Goal: Information Seeking & Learning: Learn about a topic

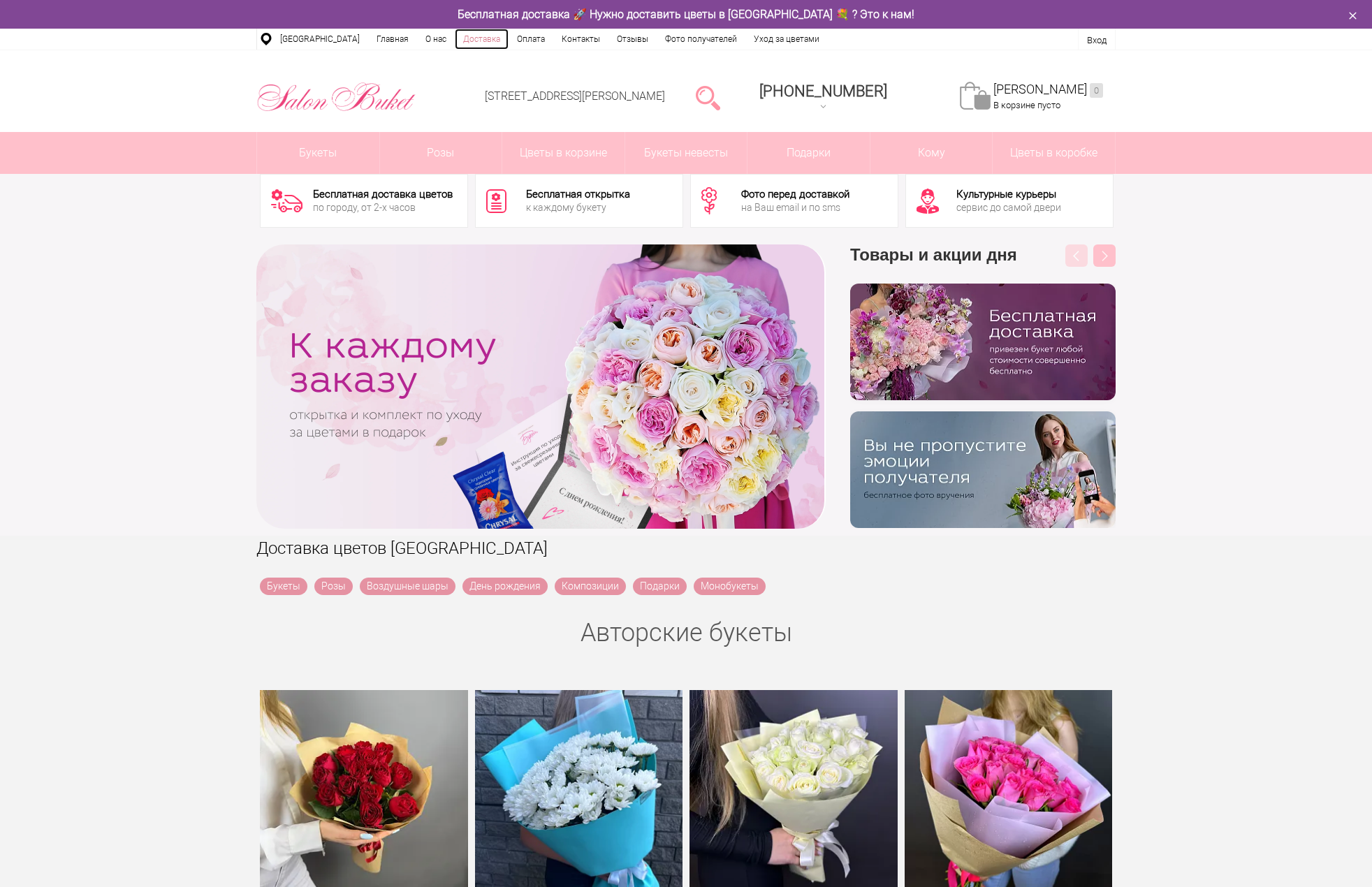
click at [474, 42] on link "Доставка" at bounding box center [481, 39] width 54 height 21
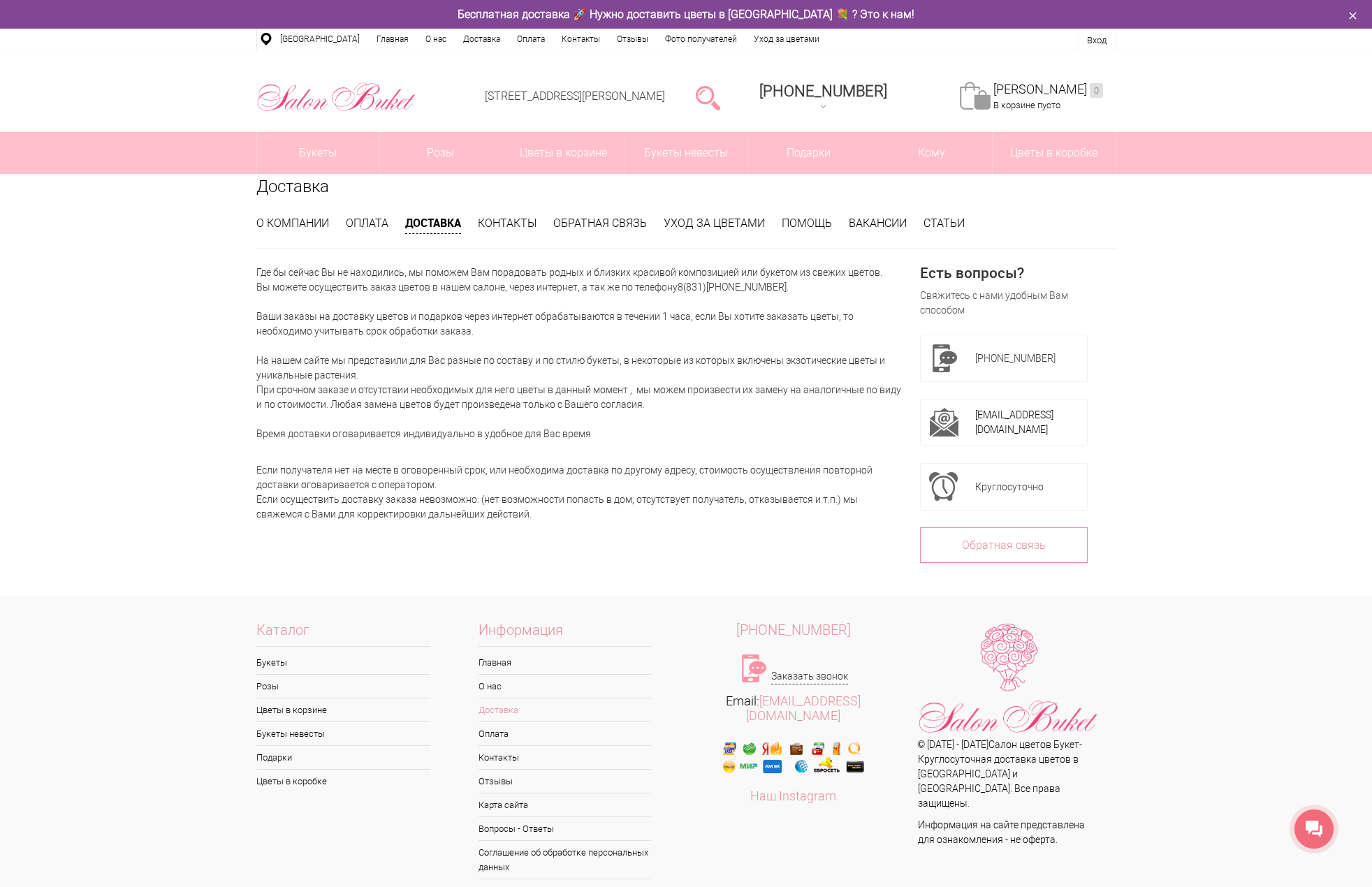
click at [80, 374] on div "Доставка О компании Оплата Доставка Контакты Обратная связь Уход за цветами Пом…" at bounding box center [686, 385] width 1372 height 421
click at [377, 551] on div "Где бы сейчас Вы не находились, мы поможем Вам порадовать родных и близких крас…" at bounding box center [579, 423] width 647 height 316
click at [519, 387] on p "Где бы сейчас Вы не находились, мы поможем Вам порадовать родных и близких крас…" at bounding box center [579, 353] width 647 height 176
click at [476, 388] on p "Где бы сейчас Вы не находились, мы поможем Вам порадовать родных и близких крас…" at bounding box center [579, 353] width 647 height 176
click at [399, 419] on p "Где бы сейчас Вы не находились, мы поможем Вам порадовать родных и близких крас…" at bounding box center [579, 353] width 647 height 176
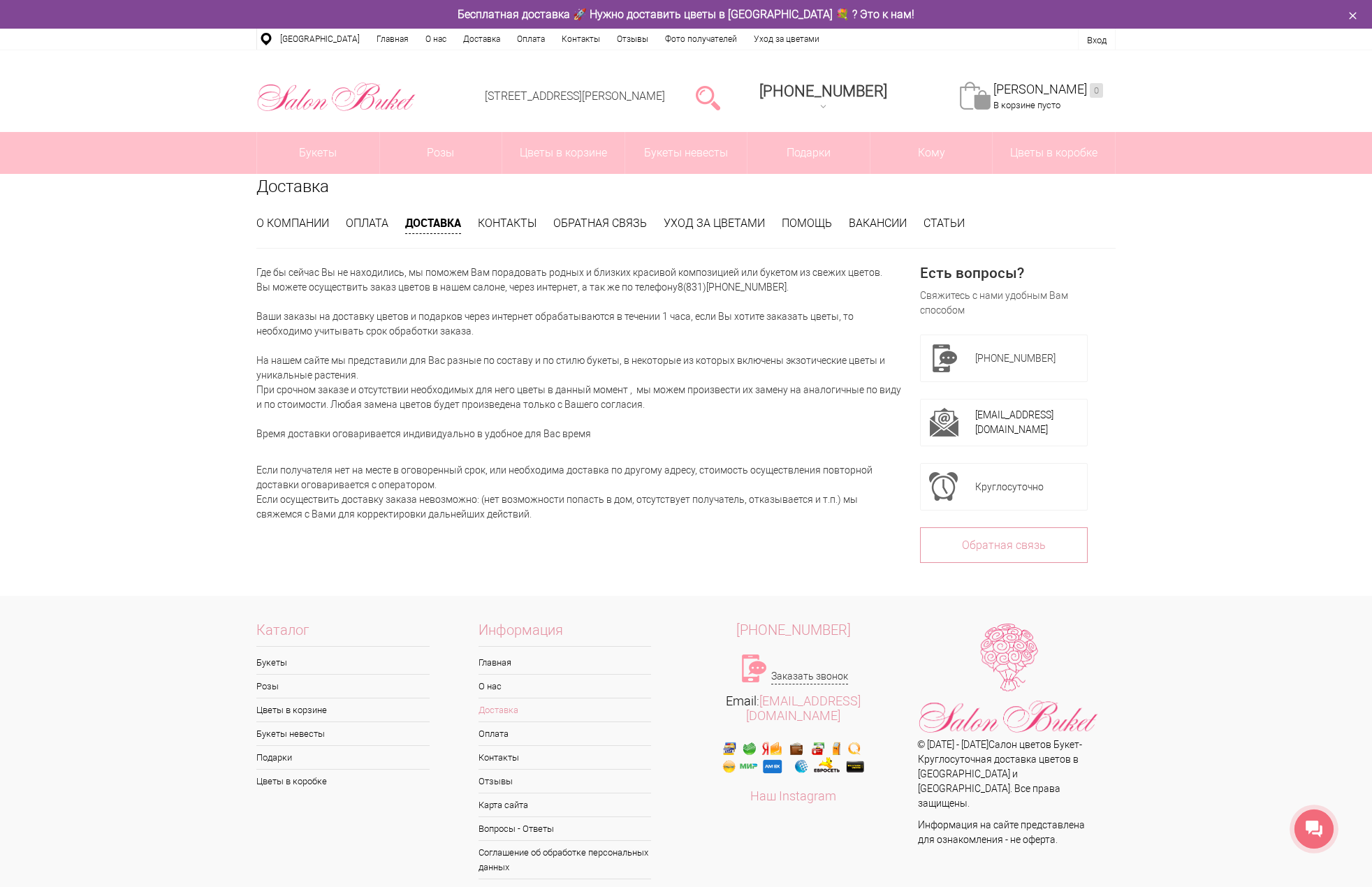
click at [358, 333] on p "Где бы сейчас Вы не находились, мы поможем Вам порадовать родных и близких крас…" at bounding box center [579, 353] width 647 height 176
drag, startPoint x: 442, startPoint y: 486, endPoint x: 256, endPoint y: 470, distance: 186.7
click at [256, 470] on div "Если получателя нет на месте в оговоренный срок, или необходима доставка по дру…" at bounding box center [579, 486] width 647 height 74
copy div "Если получателя нет на месте в оговоренный срок, или необходима доставка по дру…"
click at [335, 353] on p "Где бы сейчас Вы не находились, мы поможем Вам порадовать родных и близких крас…" at bounding box center [579, 353] width 647 height 176
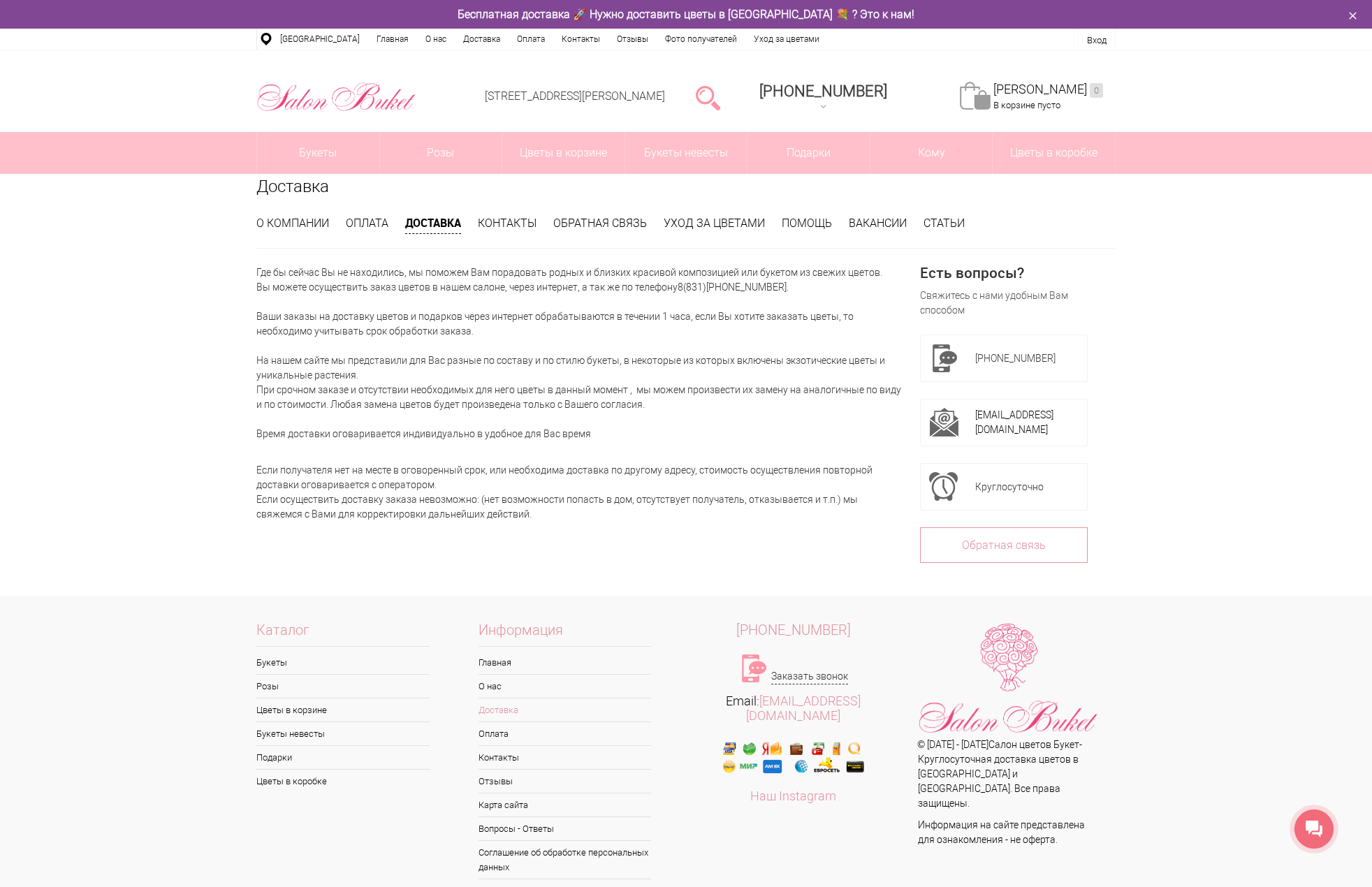
drag, startPoint x: 603, startPoint y: 433, endPoint x: 259, endPoint y: 435, distance: 344.0
click at [259, 435] on p "Где бы сейчас Вы не находились, мы поможем Вам порадовать родных и близких крас…" at bounding box center [579, 353] width 647 height 176
copy p "Время доставки оговаривается индивидуально в удобное для Вас время"
click at [478, 536] on div "Где бы сейчас Вы не находились, мы поможем Вам порадовать родных и близких крас…" at bounding box center [579, 423] width 647 height 316
click at [686, 231] on li "Уход за цветами" at bounding box center [714, 223] width 101 height 15
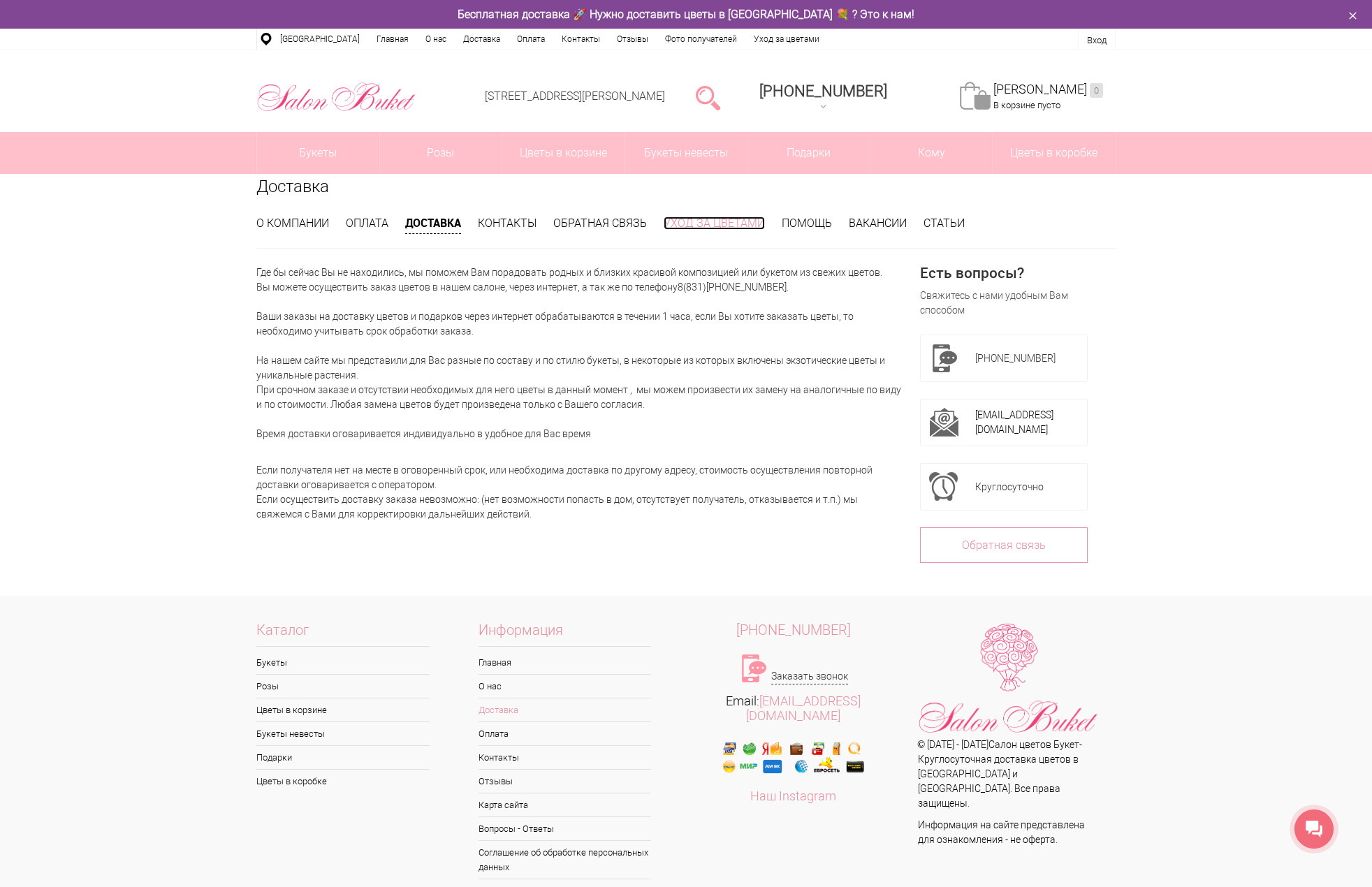
click at [686, 229] on link "Уход за цветами" at bounding box center [714, 223] width 101 height 14
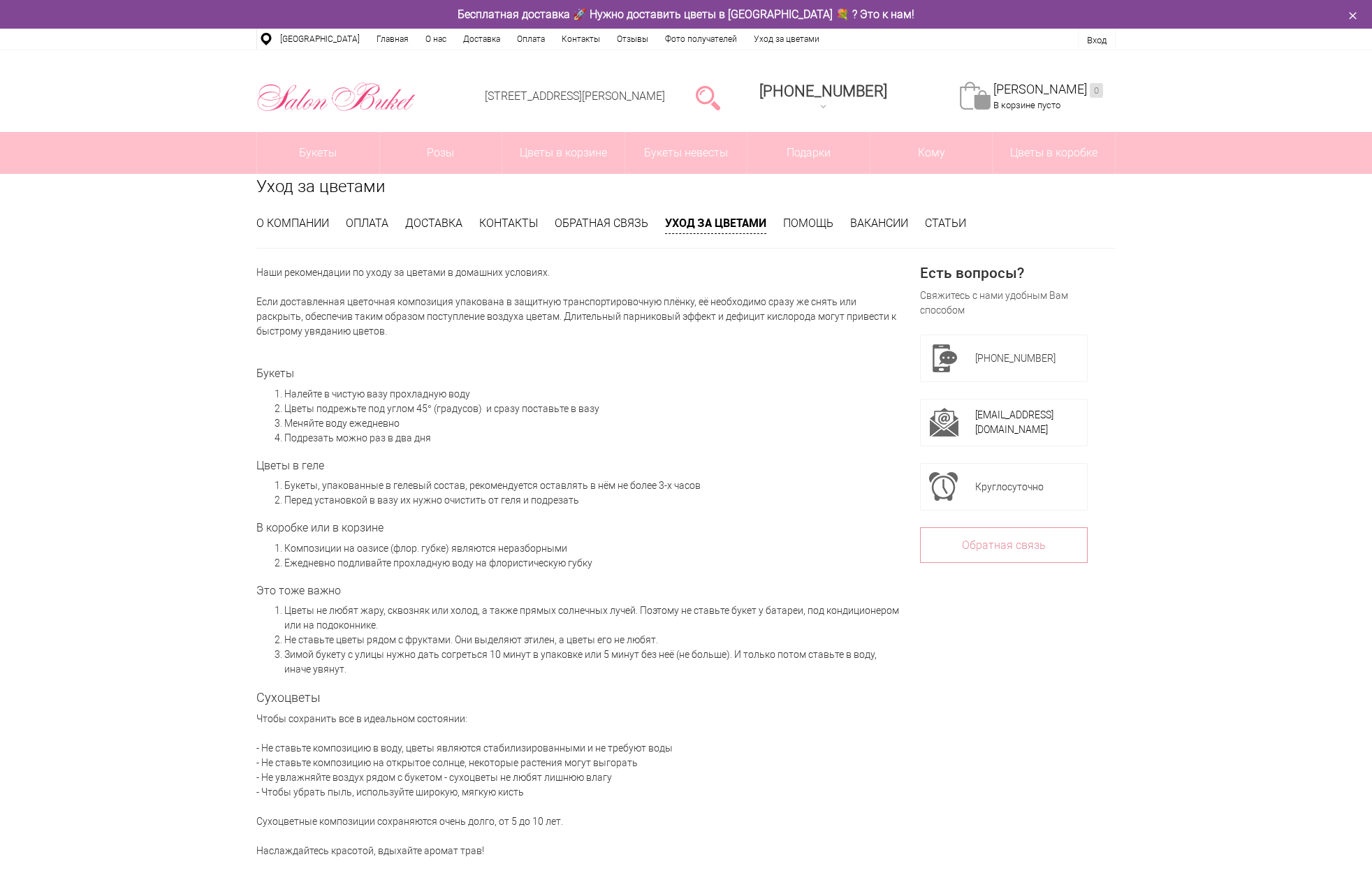
click at [803, 213] on div "Уход за цветами О компании Оплата Доставка Контакты Обратная связь Уход за цвет…" at bounding box center [686, 581] width 880 height 814
click at [799, 223] on link "Помощь" at bounding box center [808, 223] width 50 height 14
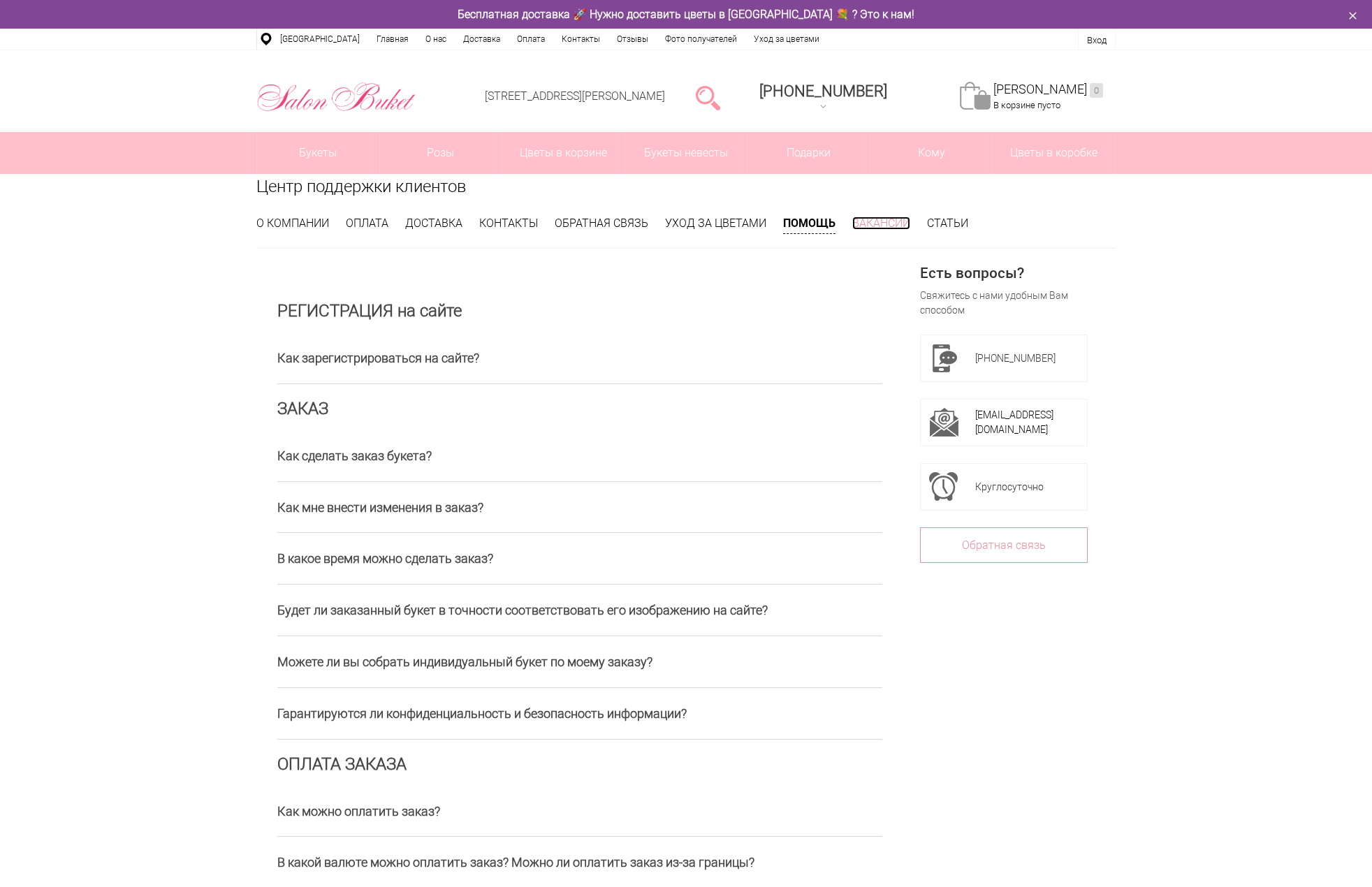
click at [856, 229] on link "Вакансии" at bounding box center [881, 223] width 58 height 14
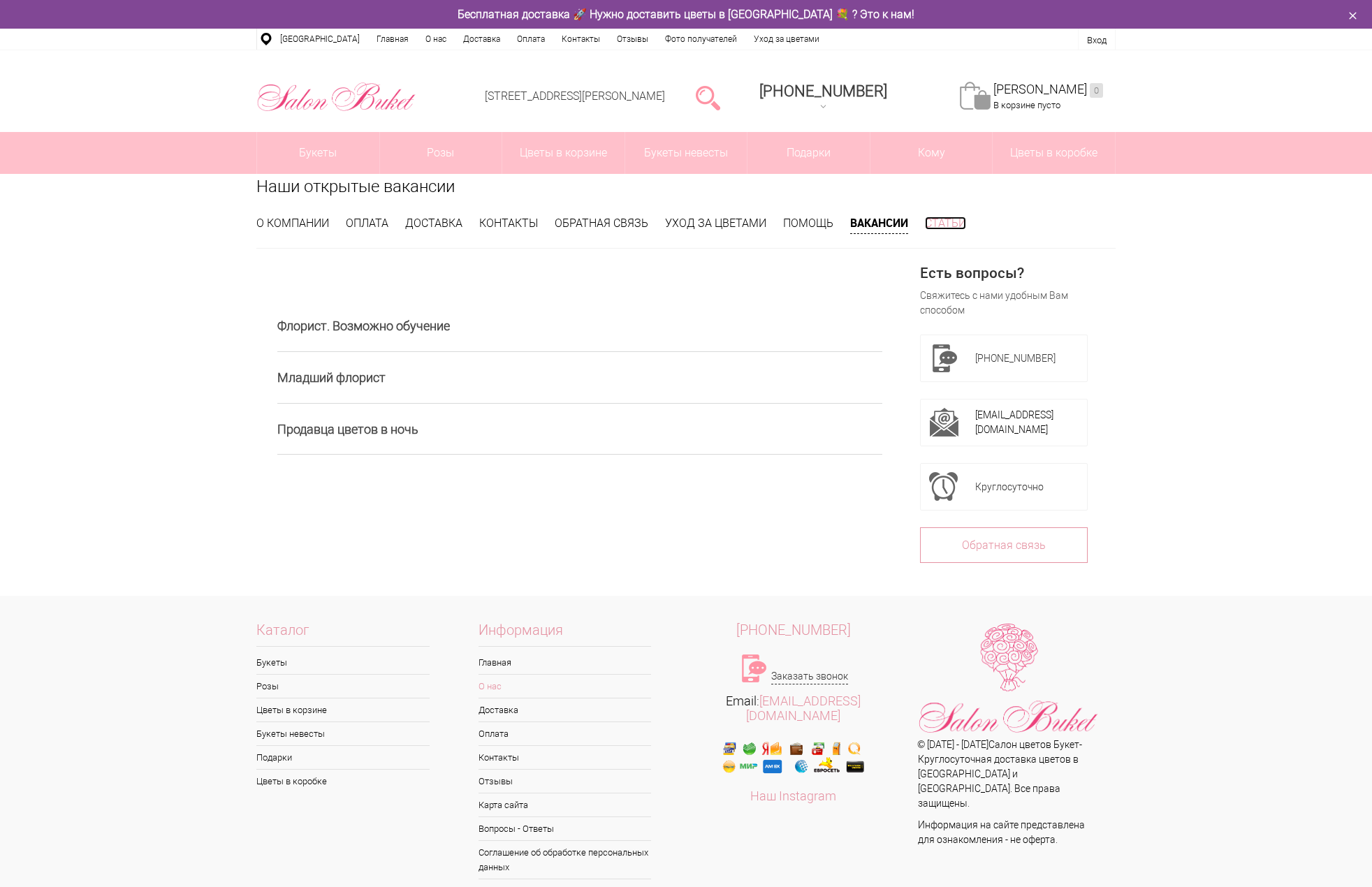
click at [934, 227] on link "Статьи" at bounding box center [945, 223] width 41 height 14
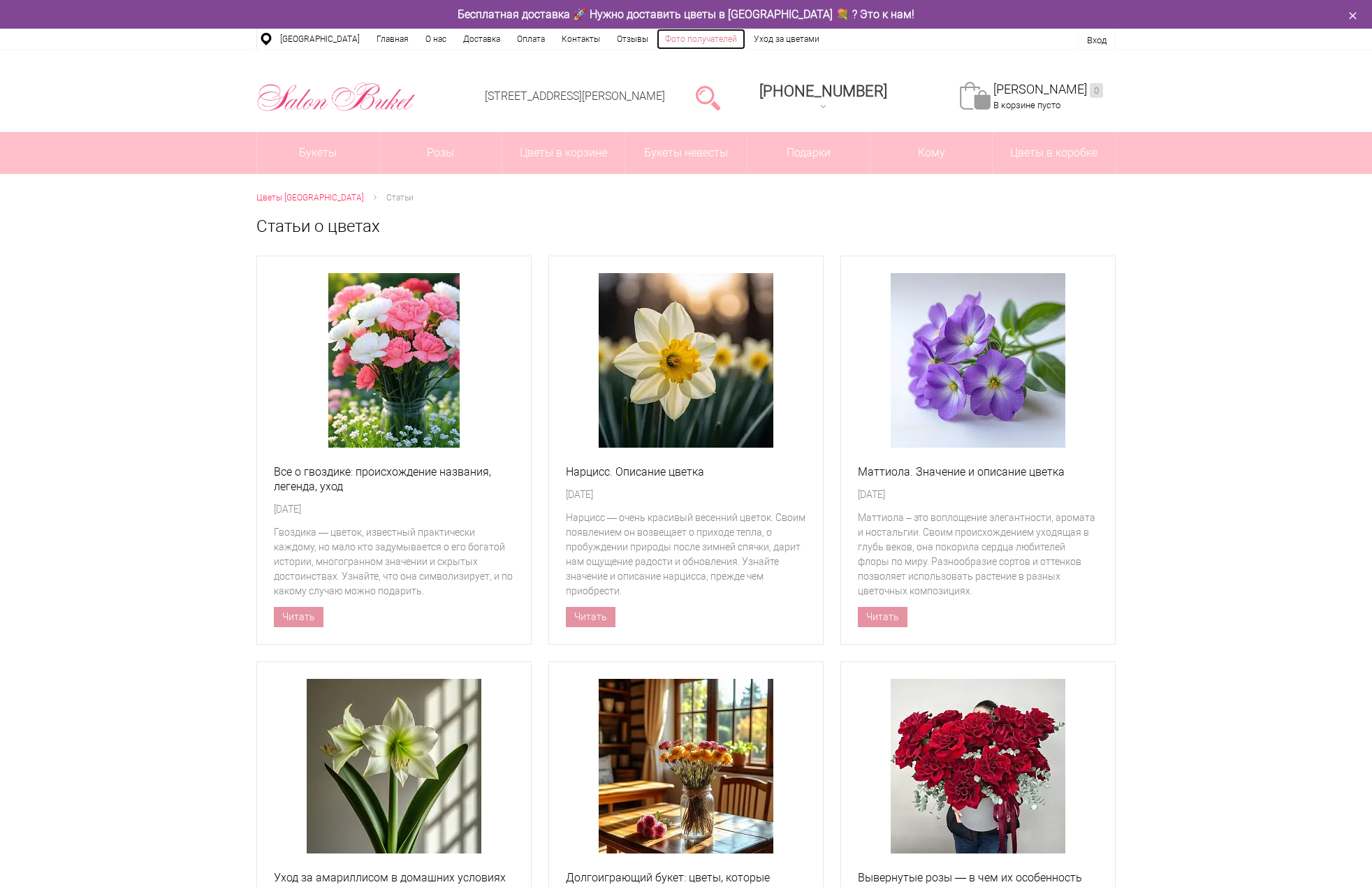
click at [680, 41] on link "Фото получателей" at bounding box center [700, 39] width 89 height 21
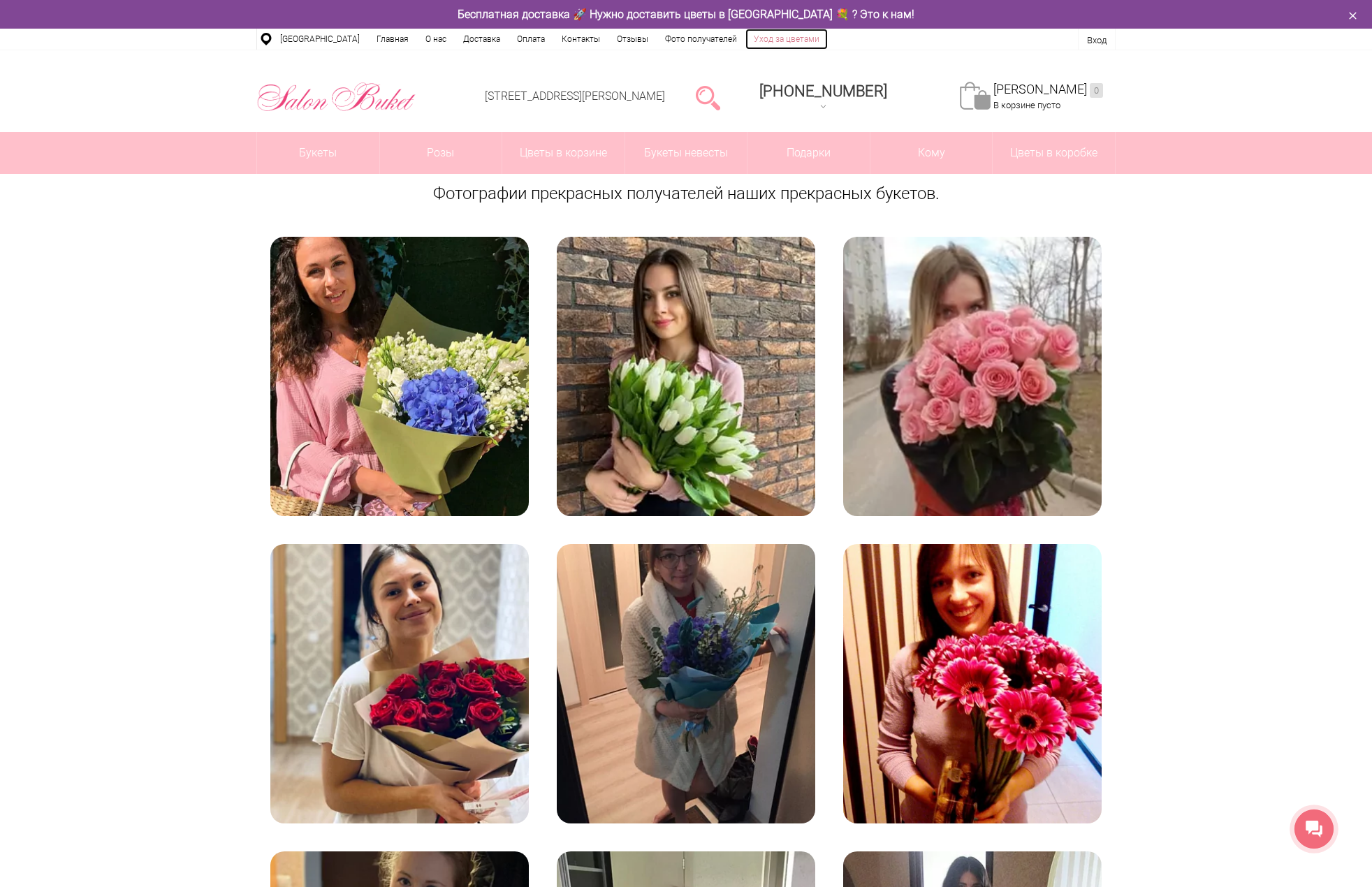
click at [773, 43] on link "Уход за цветами" at bounding box center [786, 39] width 83 height 21
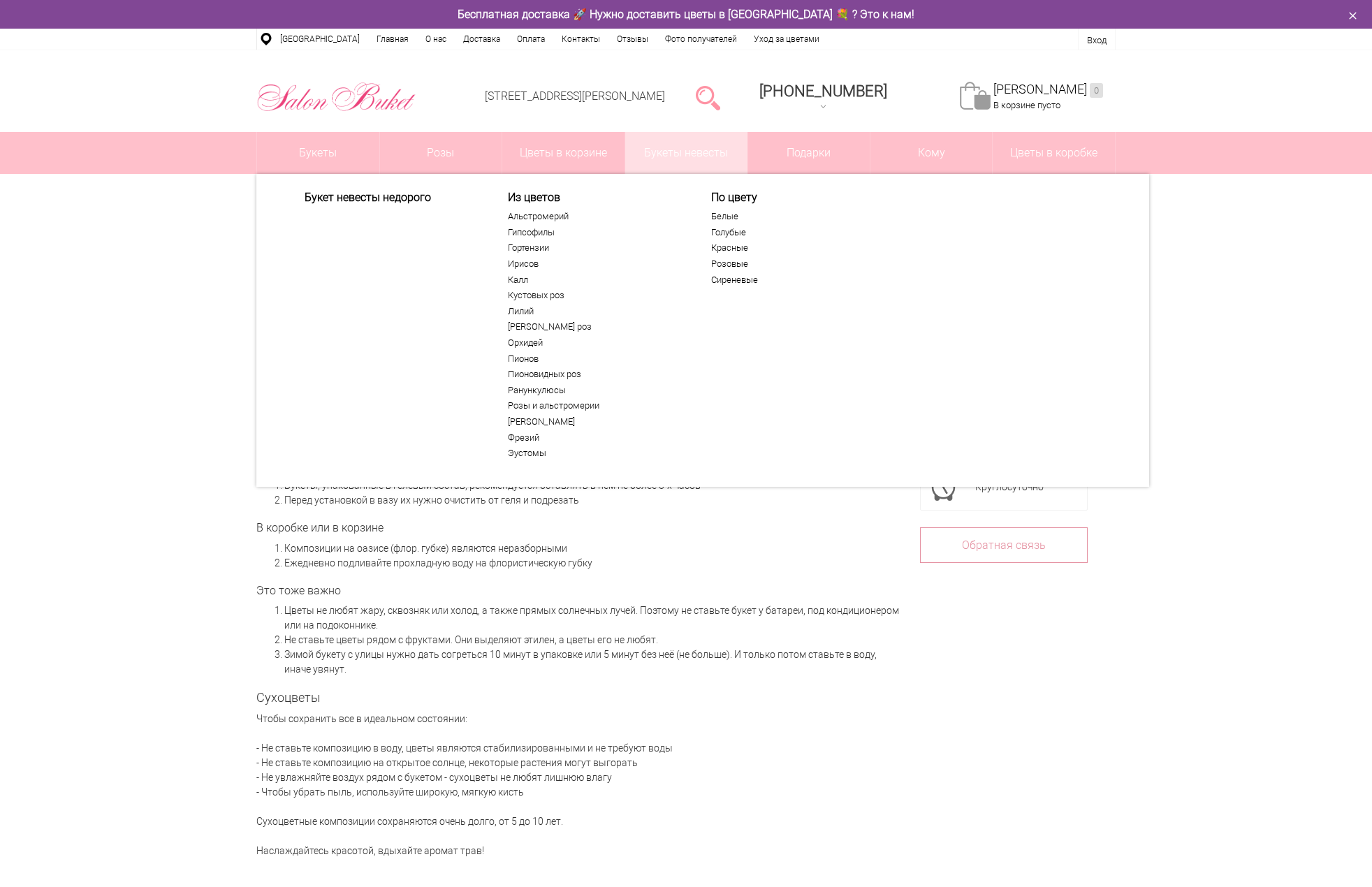
click at [289, 226] on div "Букет невесты недорого" at bounding box center [375, 327] width 204 height 273
click at [287, 220] on div "Букет невесты недорого" at bounding box center [375, 327] width 204 height 273
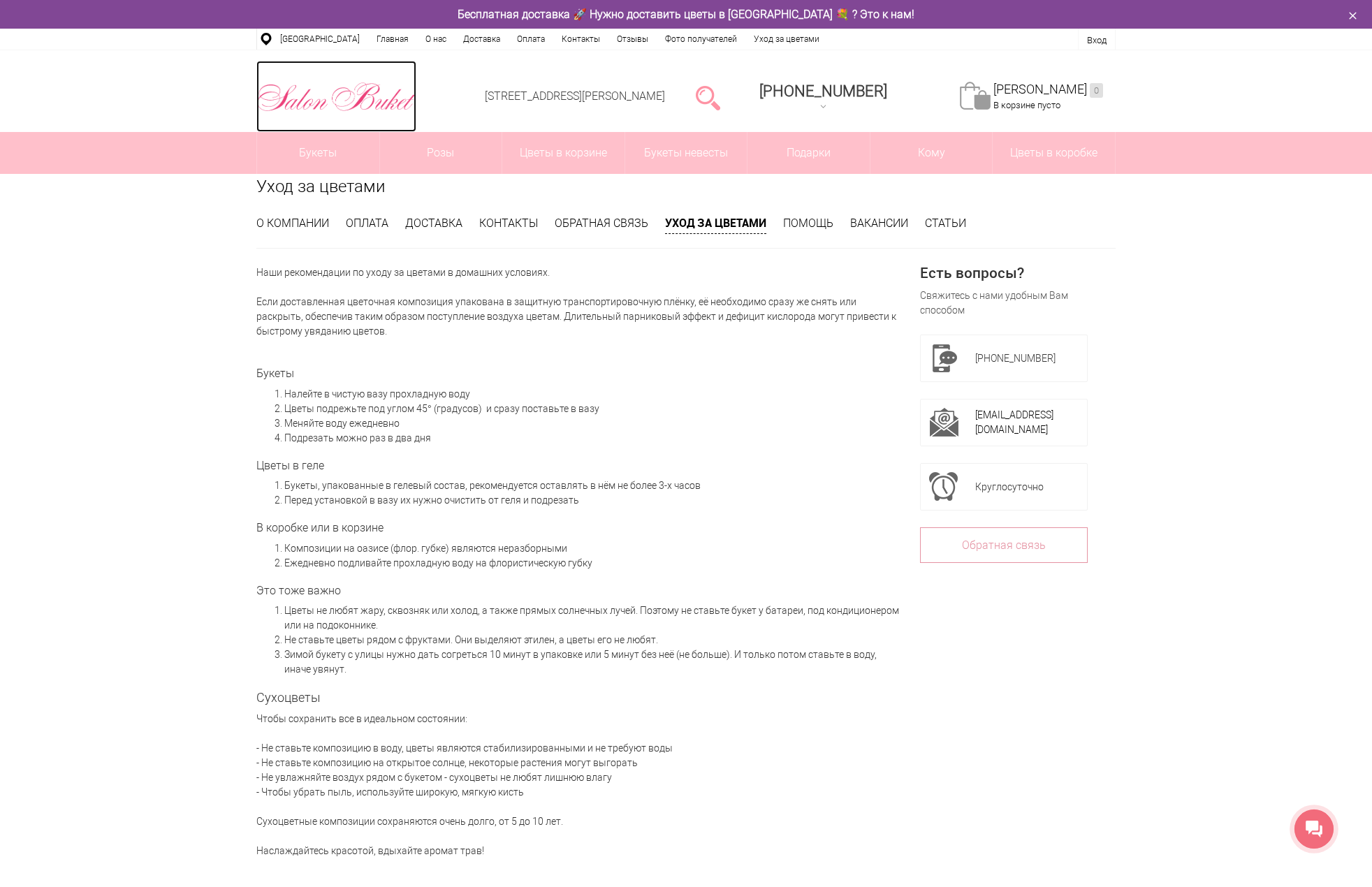
click at [287, 98] on img at bounding box center [337, 96] width 160 height 36
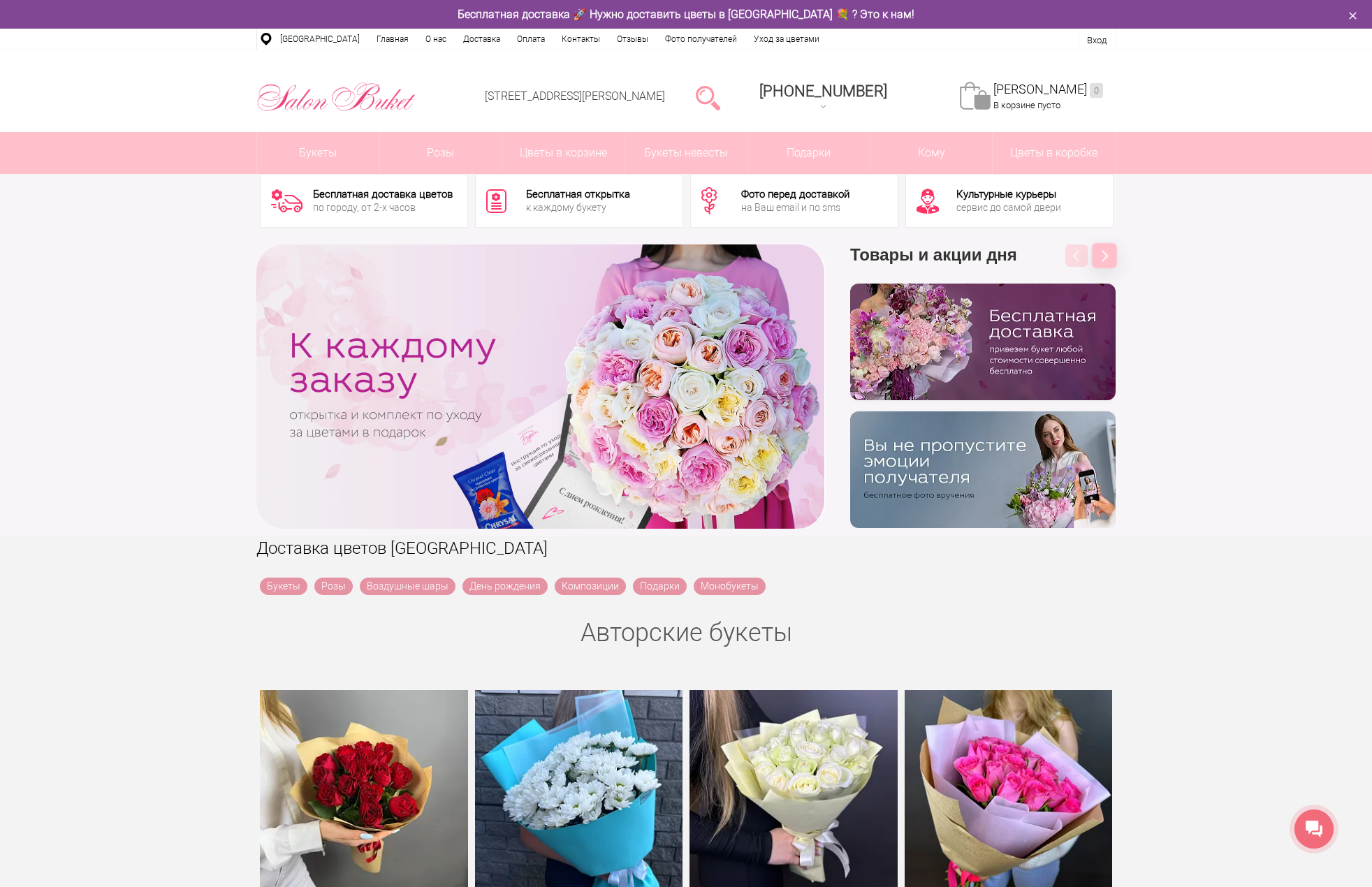
click at [1096, 252] on button "Next" at bounding box center [1104, 255] width 25 height 25
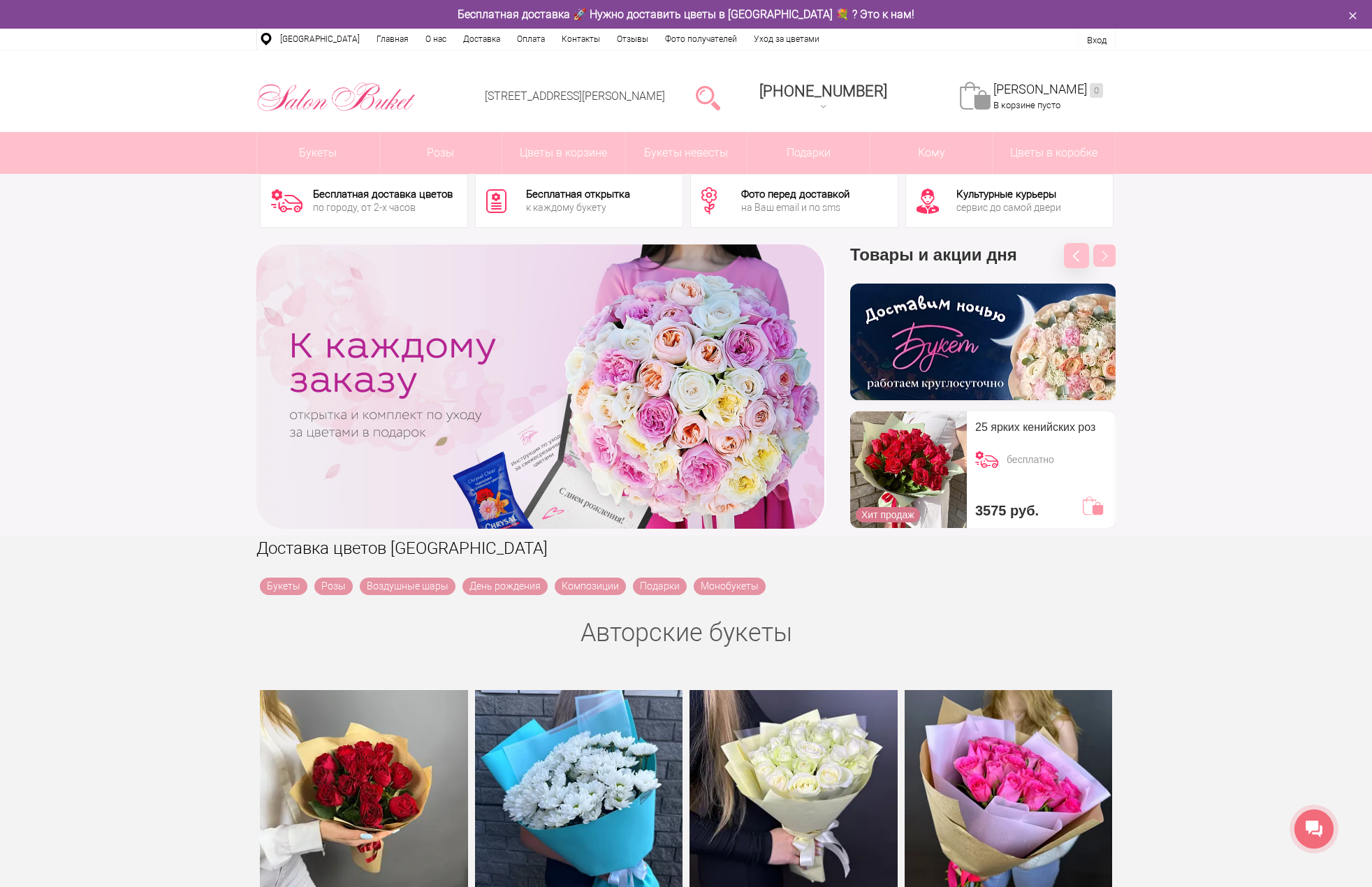
click at [1071, 255] on button "Previous" at bounding box center [1076, 255] width 25 height 25
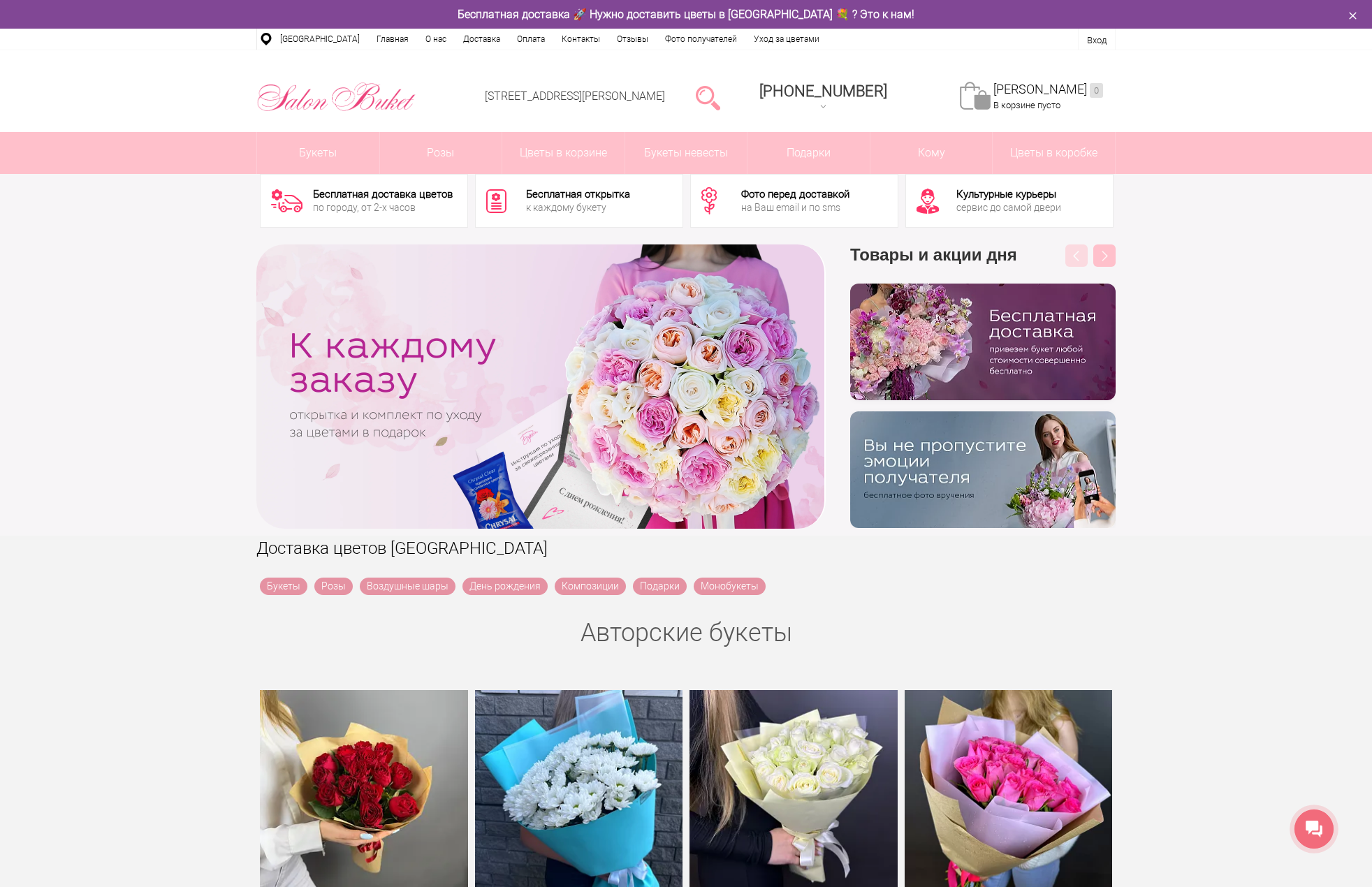
click at [986, 510] on img at bounding box center [983, 470] width 265 height 117
click at [573, 212] on div "к каждому букету" at bounding box center [578, 208] width 104 height 10
click at [851, 208] on div "Фото перед доставкой на Ваш email и по sms" at bounding box center [814, 200] width 146 height 31
click at [814, 212] on div "на Ваш email и по sms" at bounding box center [795, 208] width 108 height 10
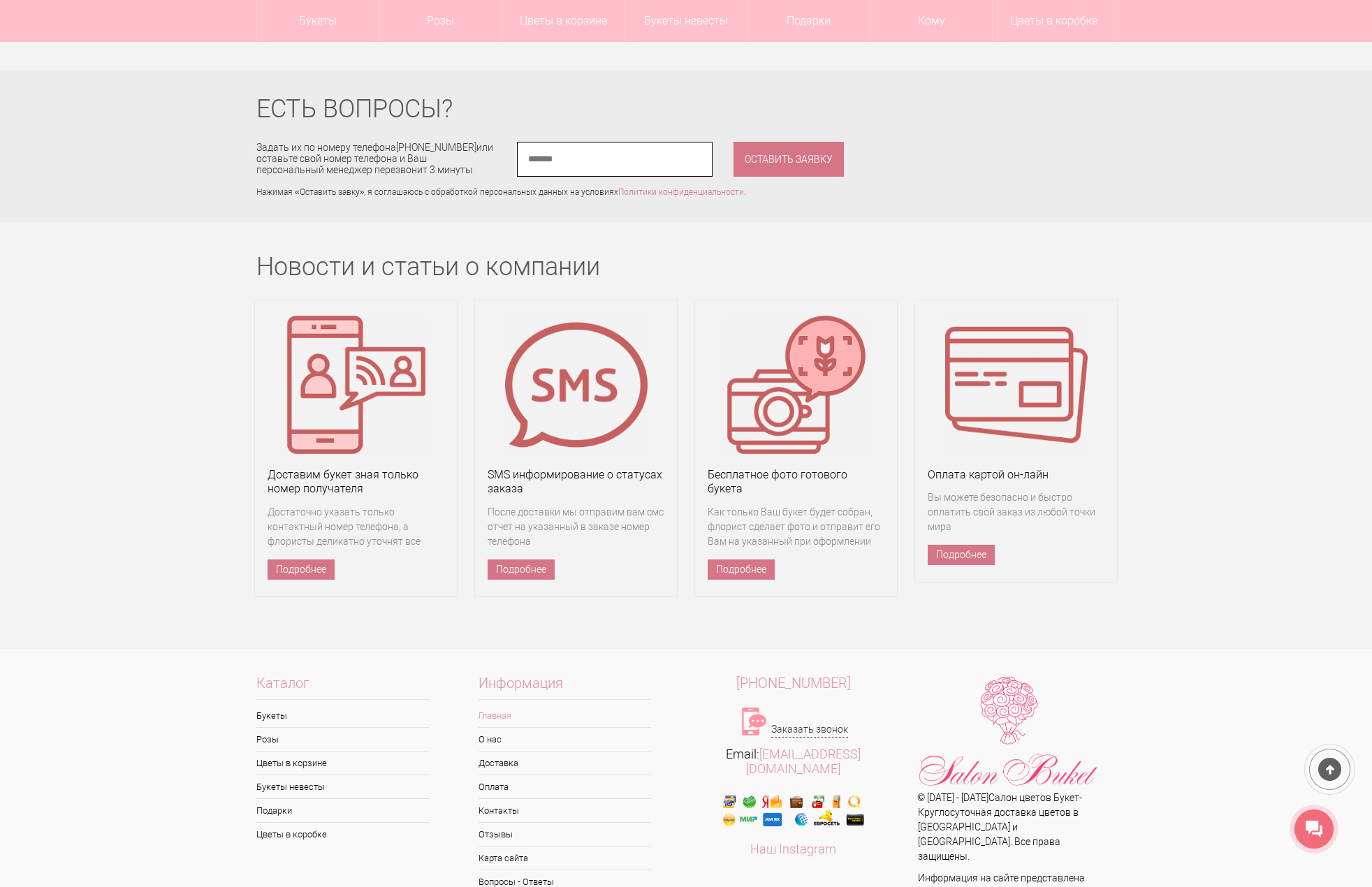
scroll to position [8715, 0]
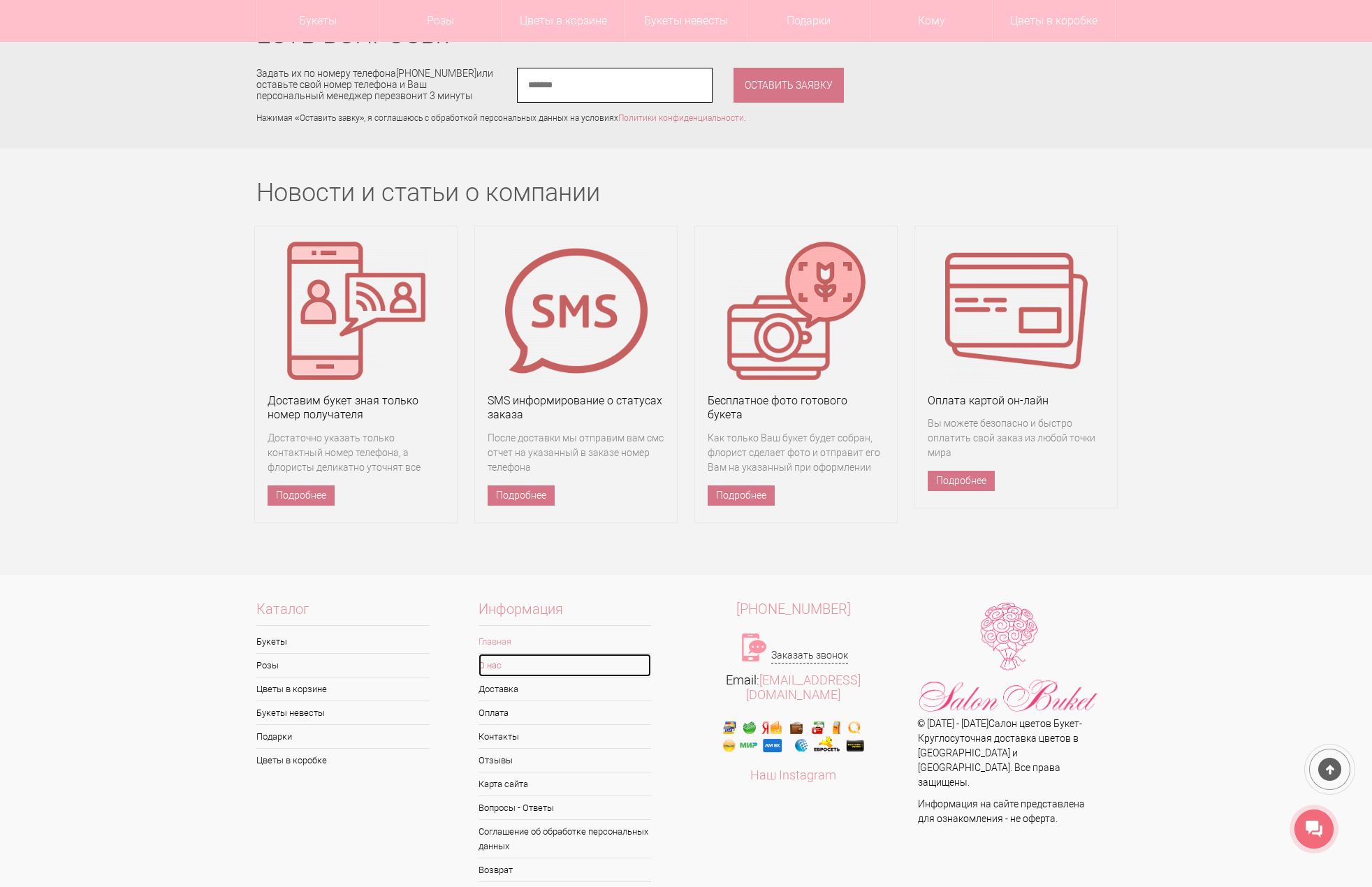
click at [494, 654] on link "О нас" at bounding box center [565, 665] width 173 height 23
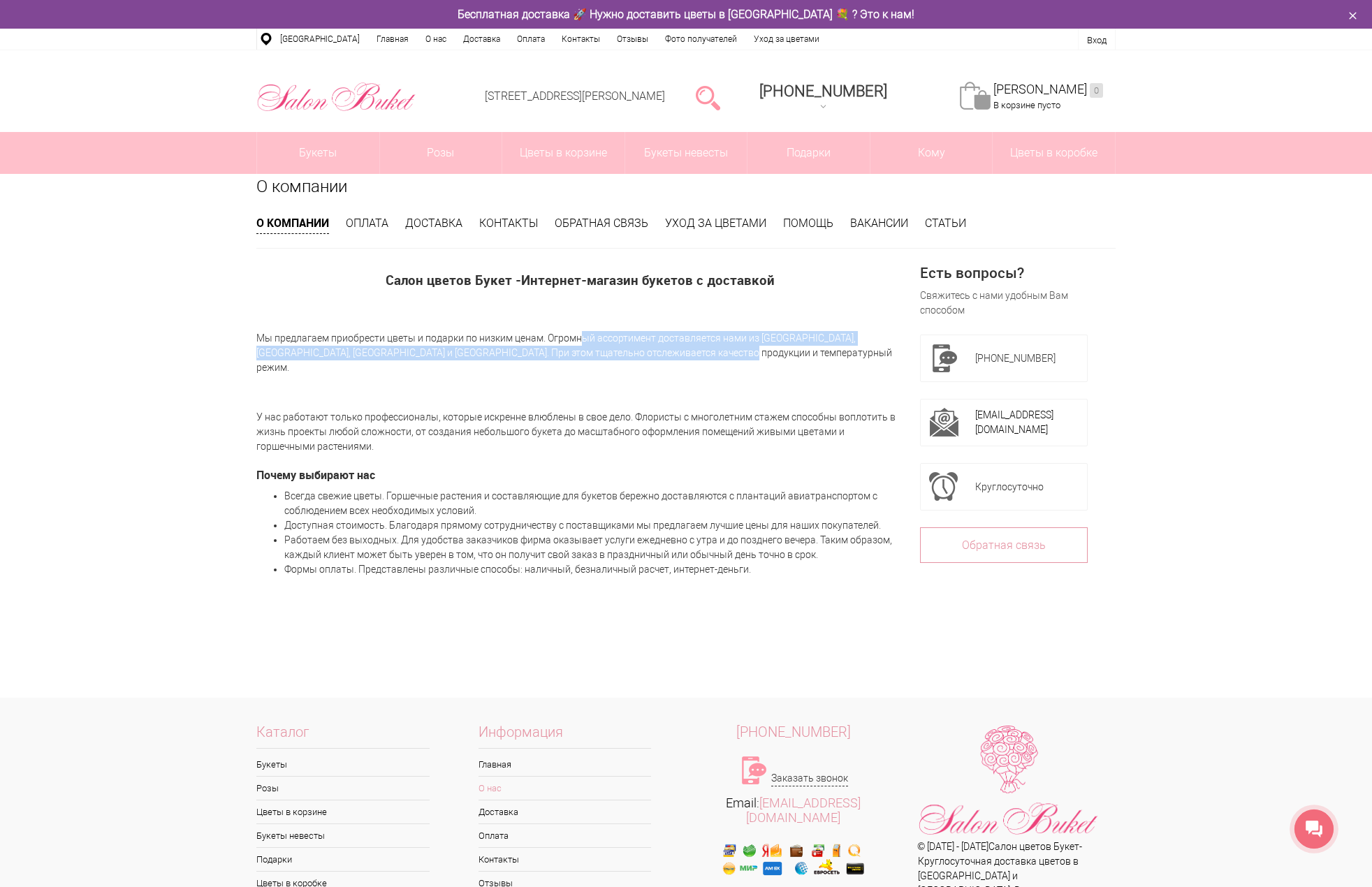
drag, startPoint x: 679, startPoint y: 351, endPoint x: 547, endPoint y: 334, distance: 133.1
click at [547, 334] on p "Мы предлагаем приобрести цветы и подарки по низким ценам. Огромный ассортимент …" at bounding box center [579, 353] width 647 height 114
copy p "Огромный ассортимент доставляется нами из [GEOGRAPHIC_DATA], [GEOGRAPHIC_DATA],…"
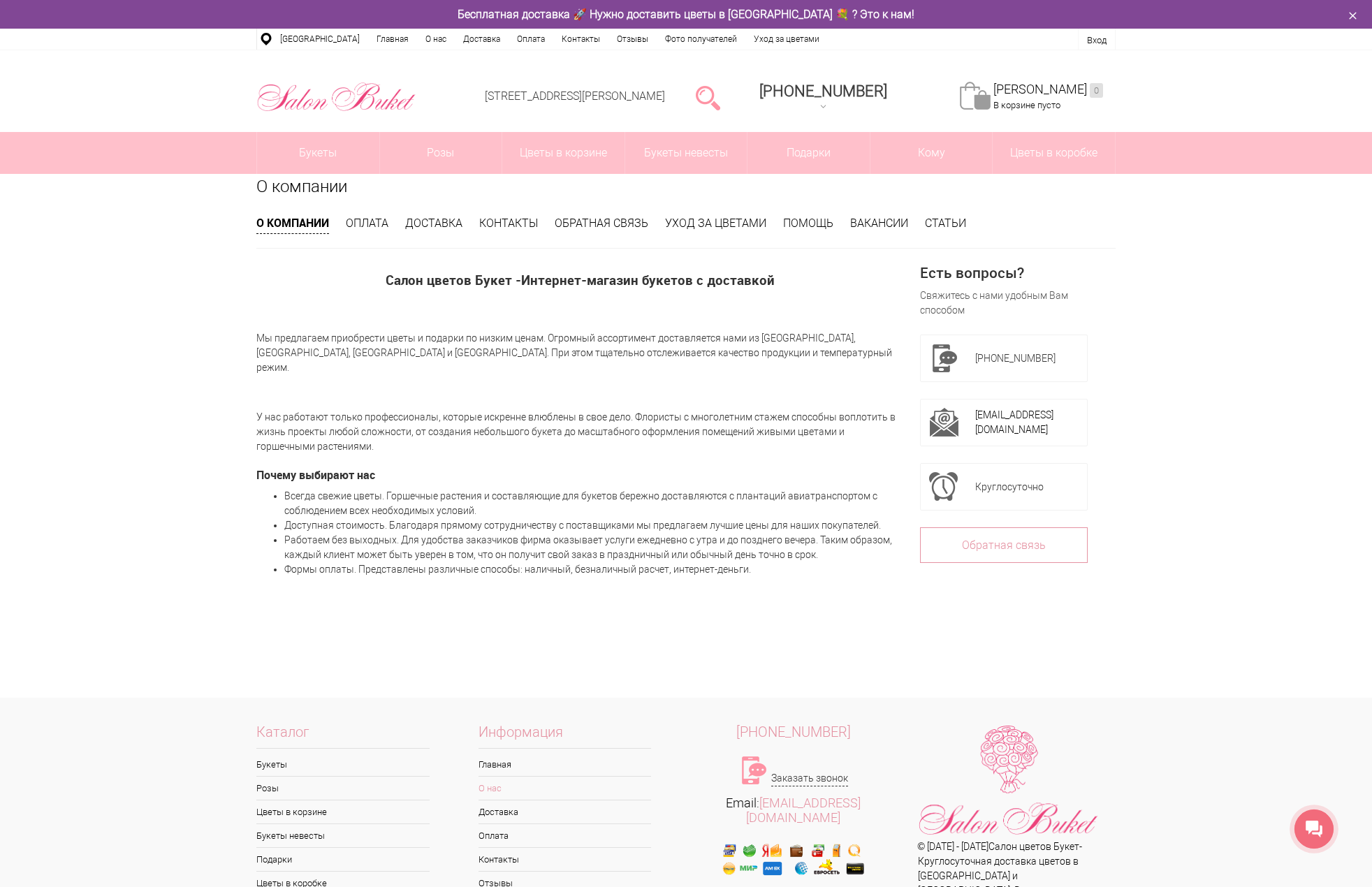
click at [623, 410] on p "У нас работают только профессионалы, которые искренне влюблены в свое дело. Фло…" at bounding box center [579, 432] width 647 height 44
click at [409, 450] on div "Салон цветов Букет - Интернет-магазин букетов с доставкой Мы предлагаем приобре…" at bounding box center [579, 478] width 647 height 411
drag, startPoint x: 391, startPoint y: 429, endPoint x: 256, endPoint y: 404, distance: 137.3
click at [256, 410] on p "У нас работают только профессионалы, которые искренне влюблены в свое дело. Фло…" at bounding box center [579, 432] width 647 height 44
copy p "У нас работают только профессионалы, которые искренне влюблены в свое дело. Фло…"
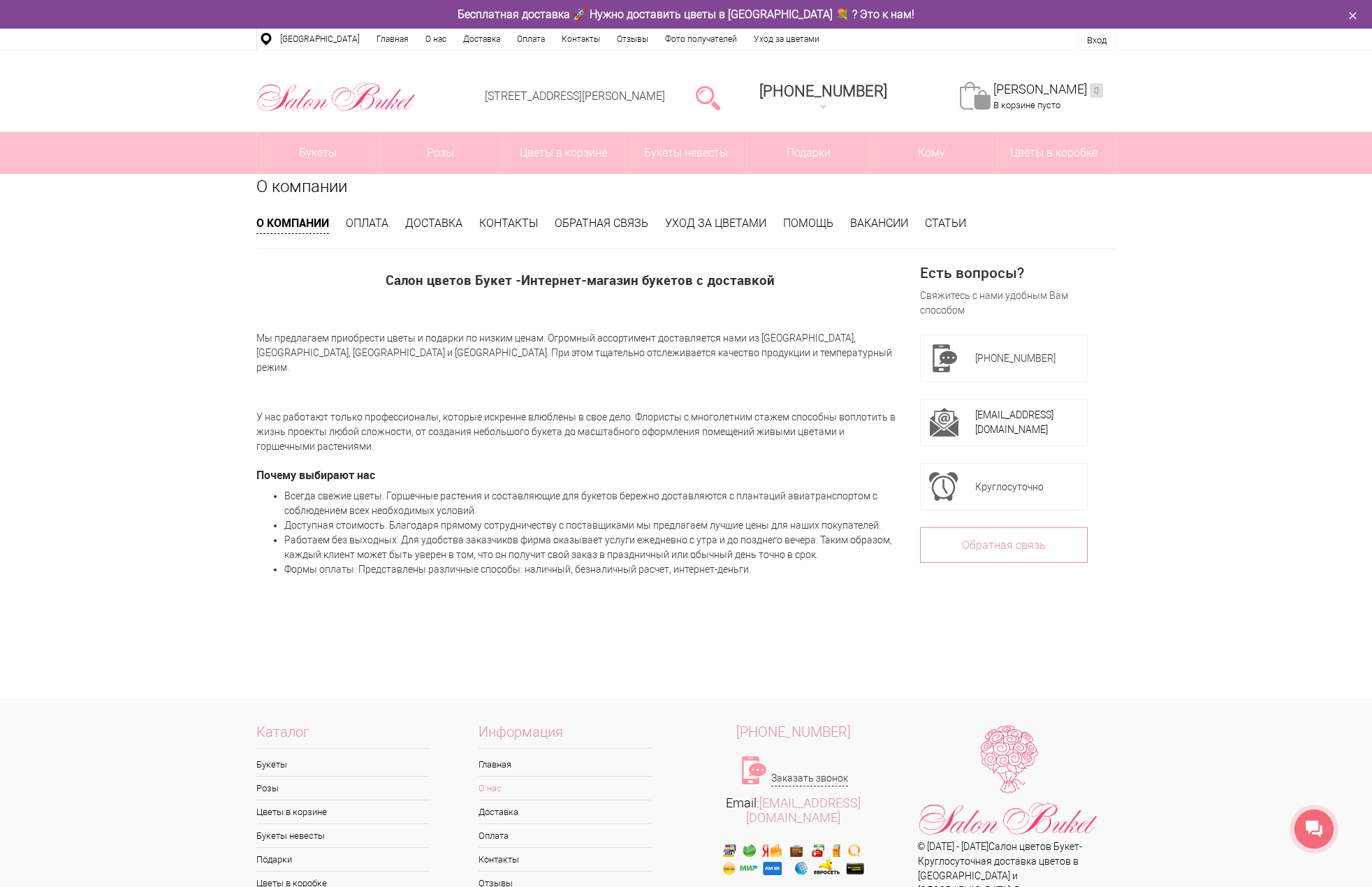
click at [297, 584] on p at bounding box center [579, 626] width 647 height 84
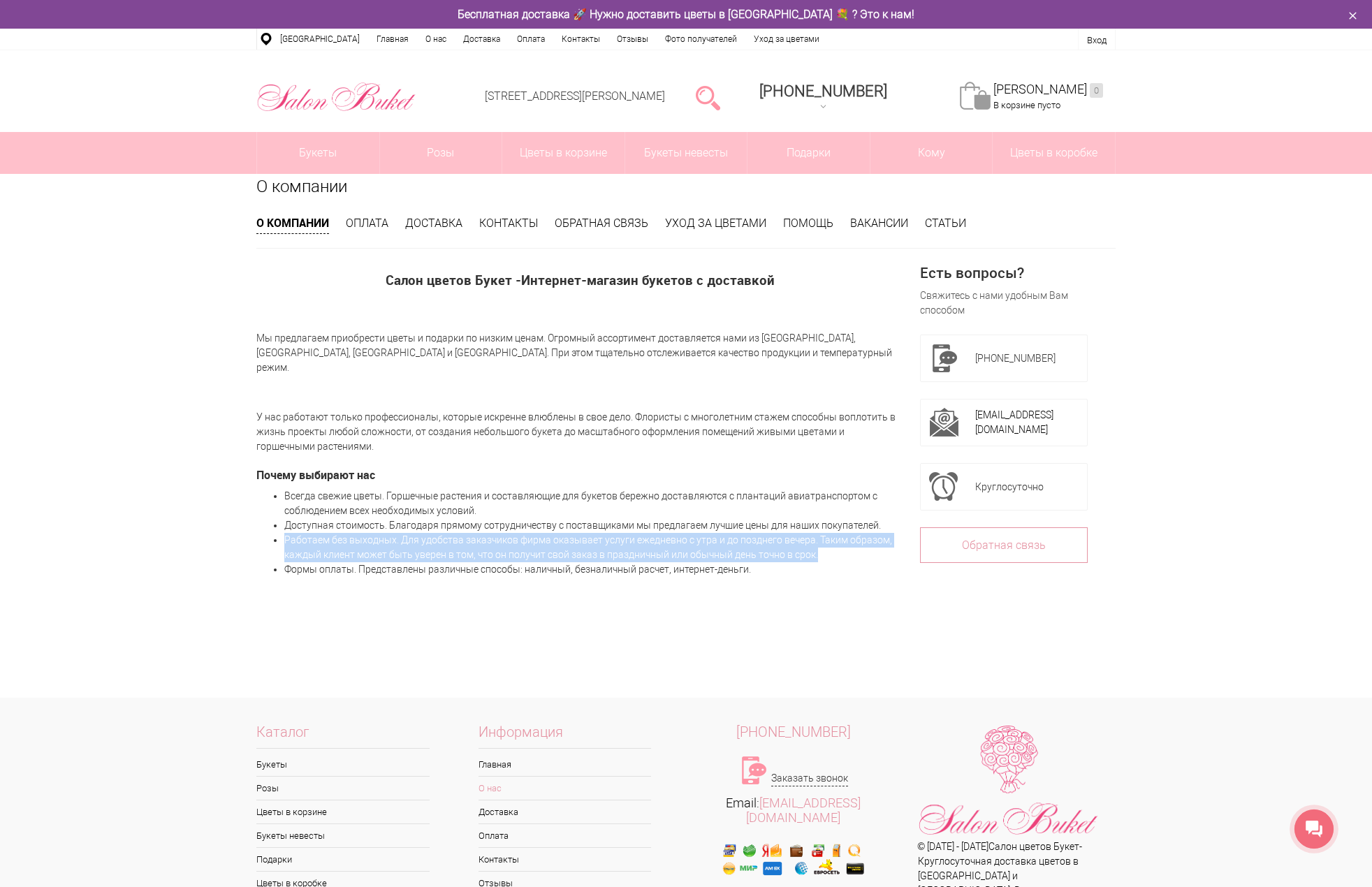
drag, startPoint x: 832, startPoint y: 538, endPoint x: 284, endPoint y: 526, distance: 548.1
click at [284, 526] on ul "Всегда свежие цветы. Горшечные растения и составляющие для букетов бережно дост…" at bounding box center [579, 533] width 647 height 88
copy li "Работаем без выходных. Для удобства заказчиков фирма оказывает услуги ежедневно…"
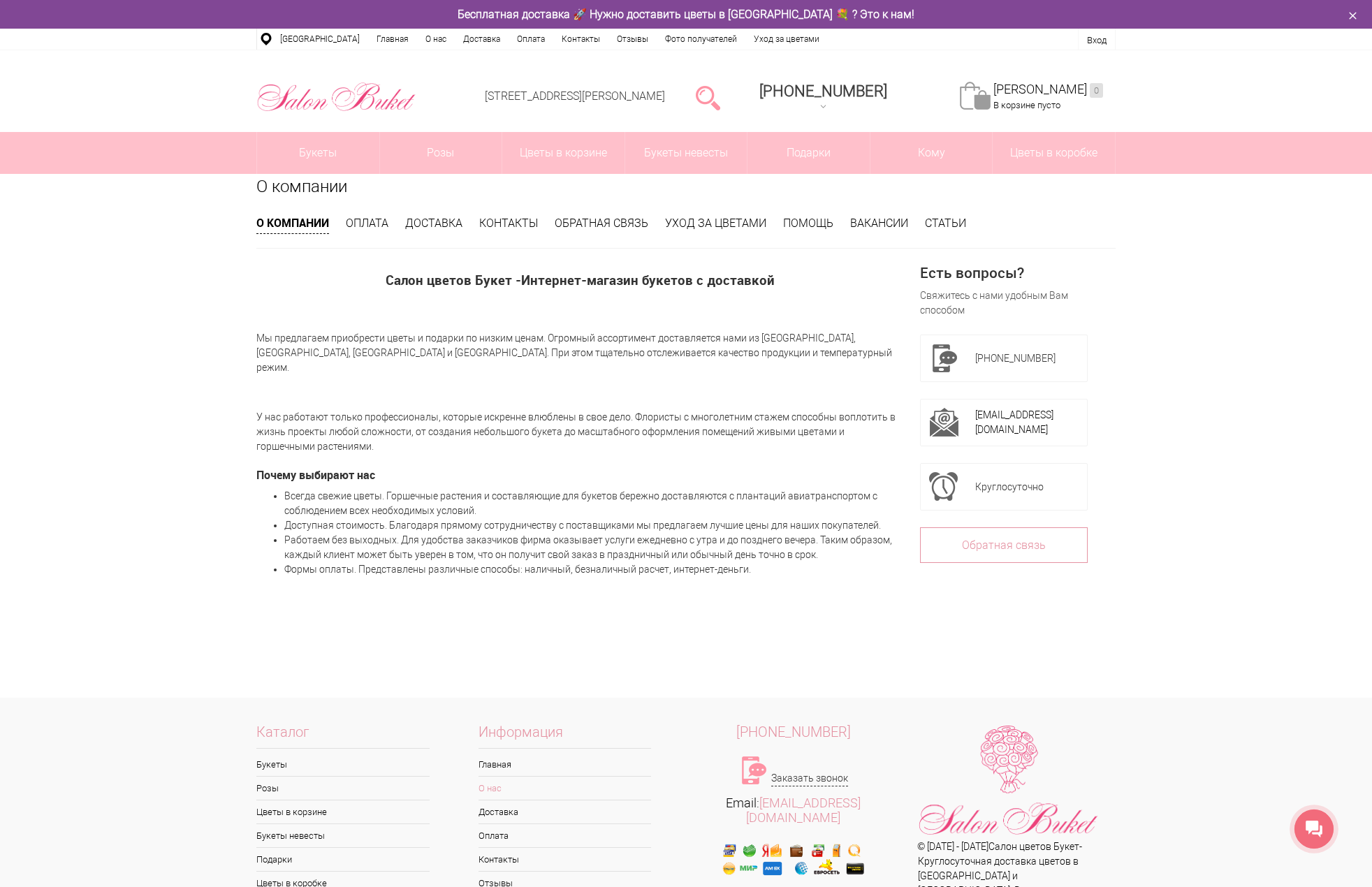
click at [338, 612] on p at bounding box center [579, 626] width 647 height 84
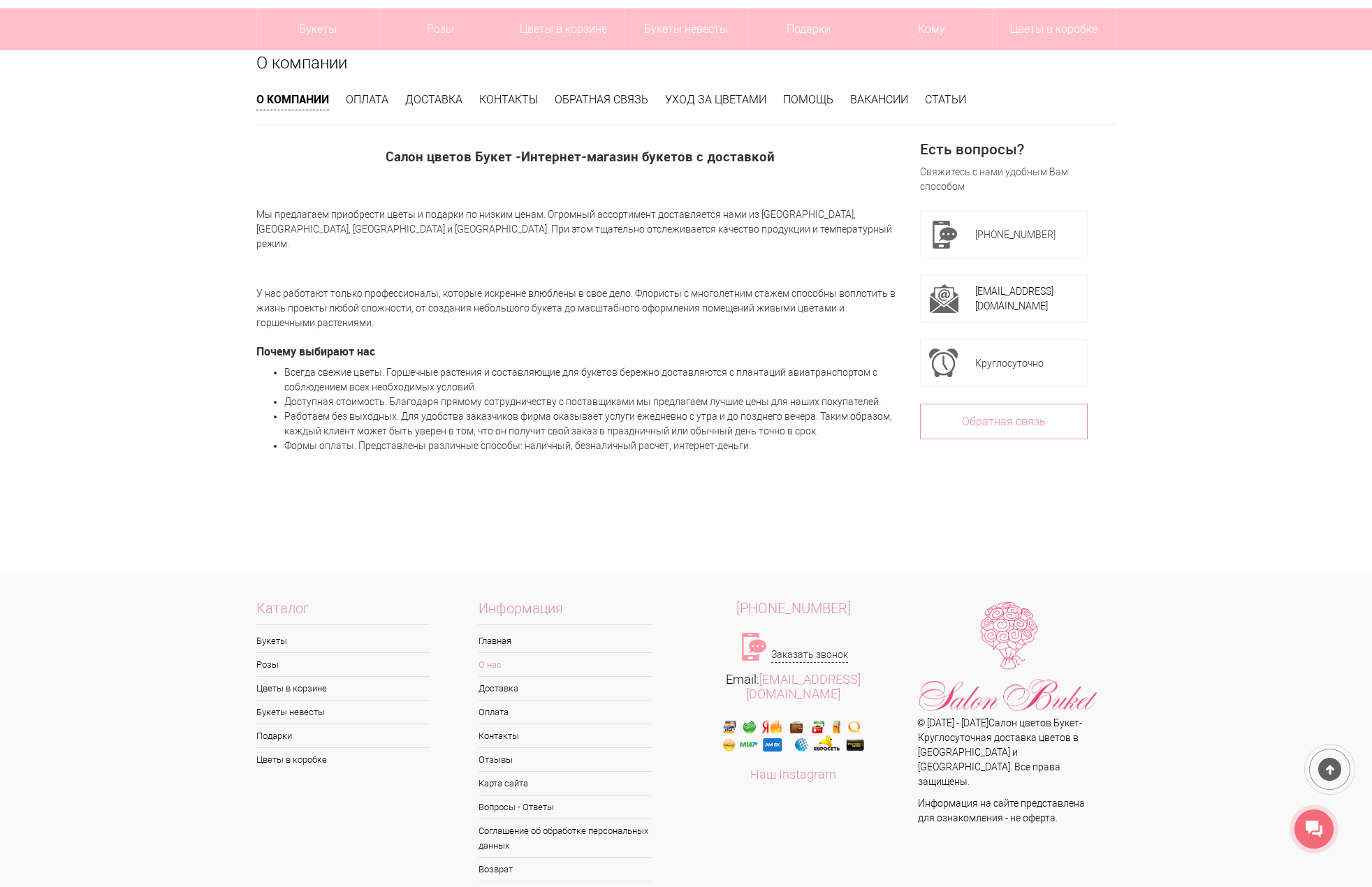
scroll to position [125, 0]
click at [420, 462] on p at bounding box center [579, 501] width 647 height 84
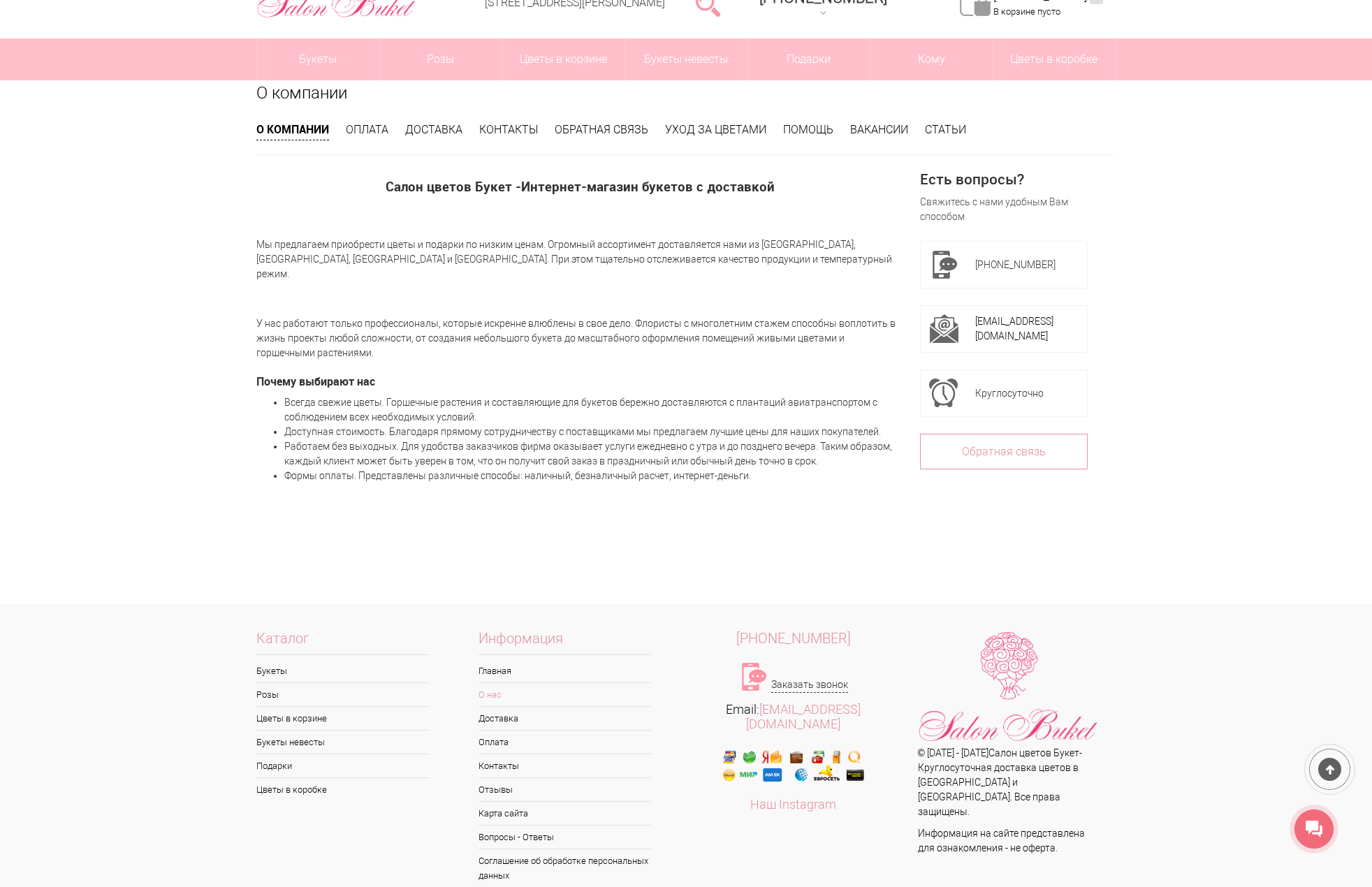
scroll to position [0, 0]
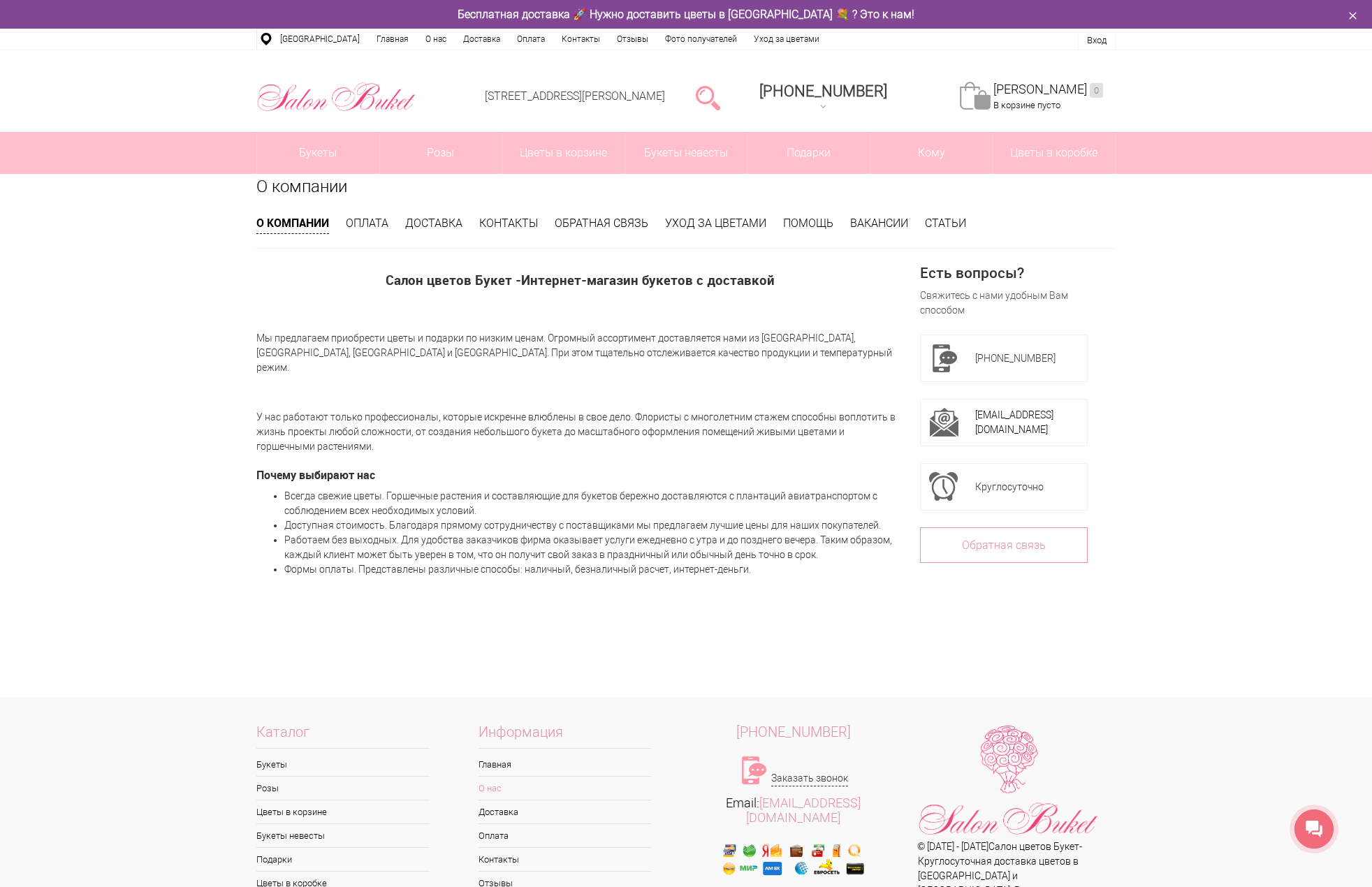
click at [495, 518] on li "Доступная стоимость. Благодаря прямому сотрудничеству с поставщиками мы предлаг…" at bounding box center [594, 526] width 619 height 14
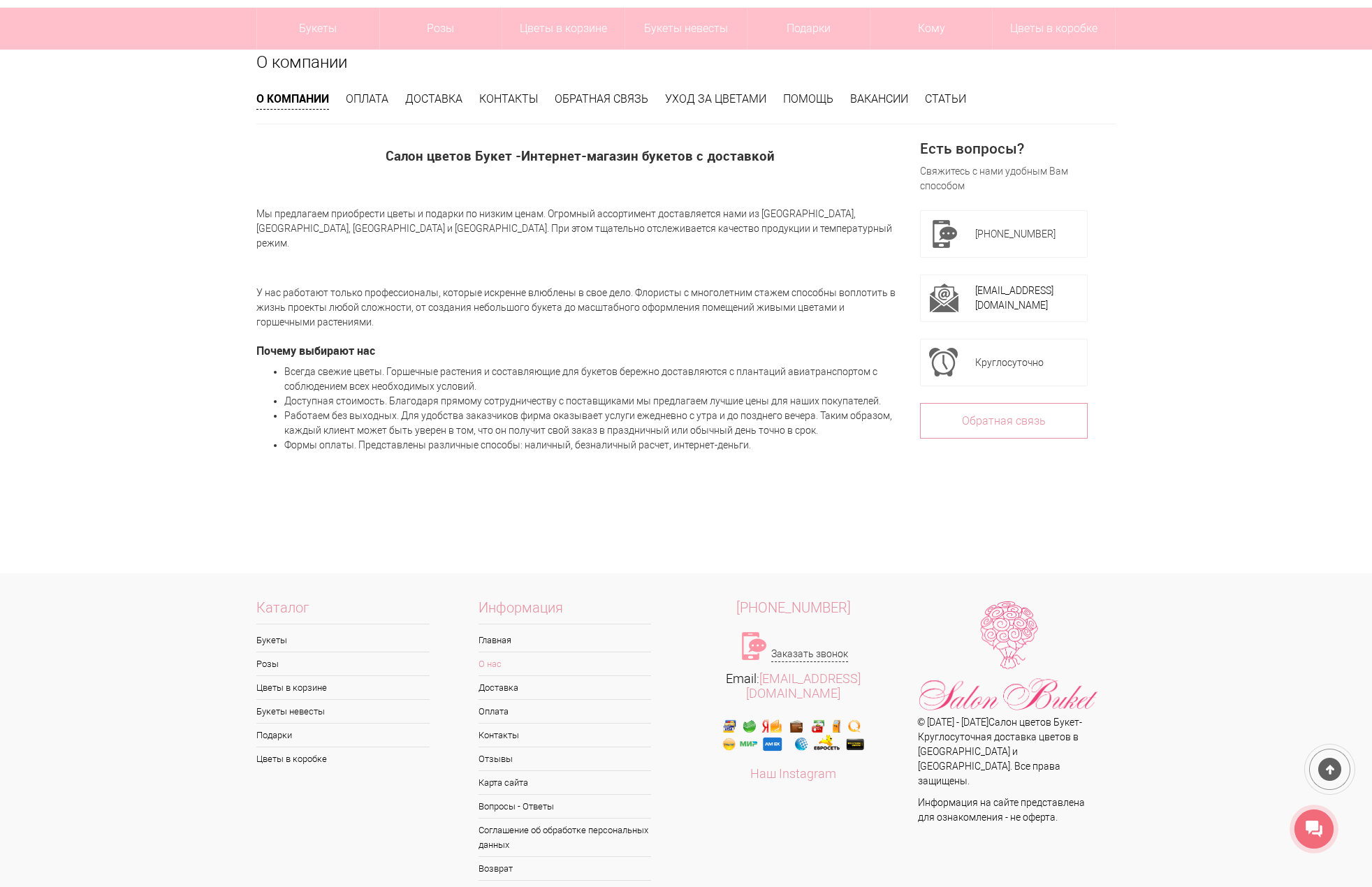
scroll to position [126, 0]
click at [528, 793] on link "Вопросы - Ответы" at bounding box center [565, 804] width 173 height 23
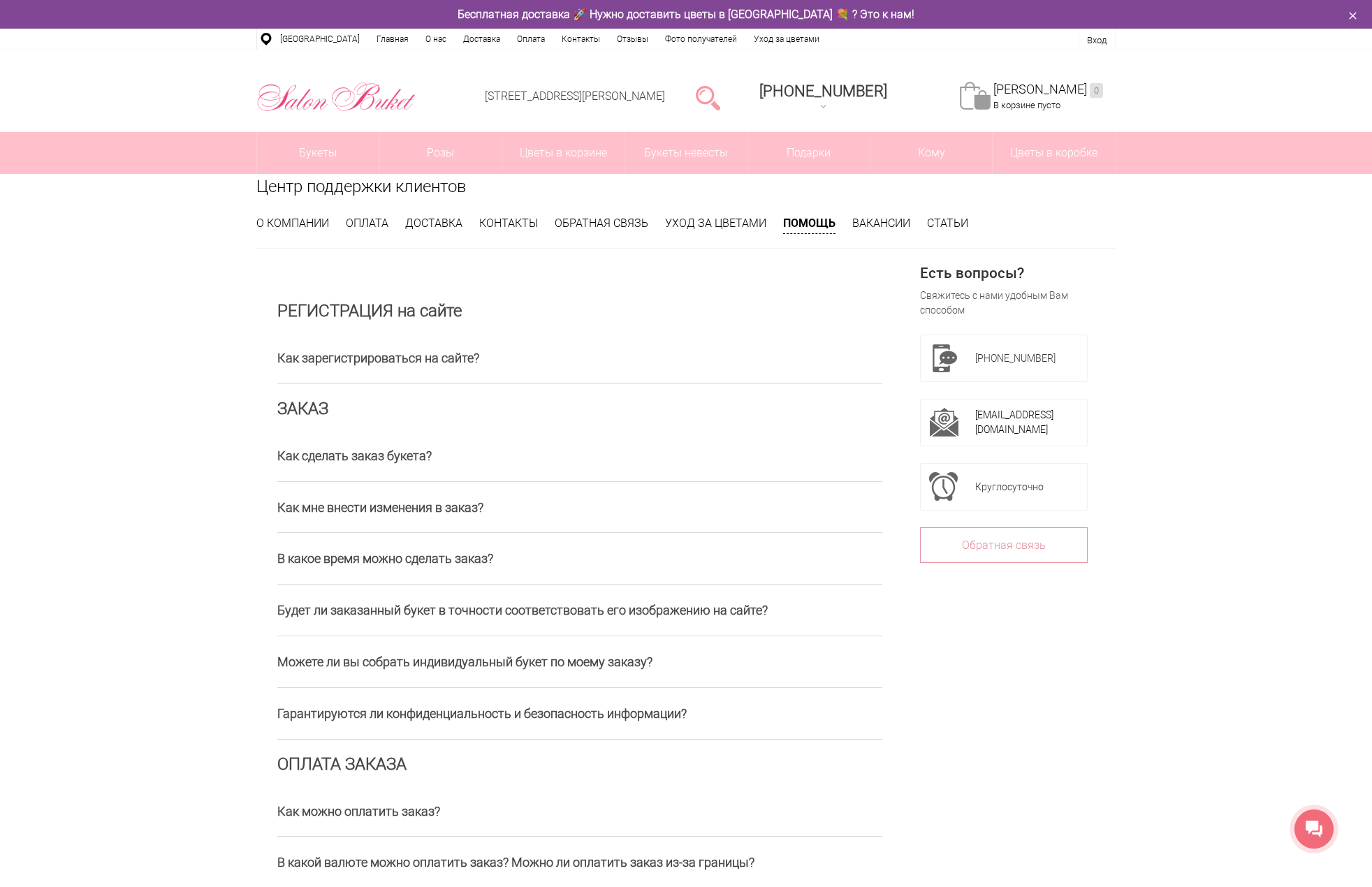
click at [102, 612] on div "Центр поддержки клиентов О компании Оплата Доставка Контакты Обратная связь Ухо…" at bounding box center [686, 572] width 1372 height 797
click at [743, 607] on h3 "Будет ли заказанный букет в точности соответствовать его изображению на сайте?" at bounding box center [579, 611] width 605 height 51
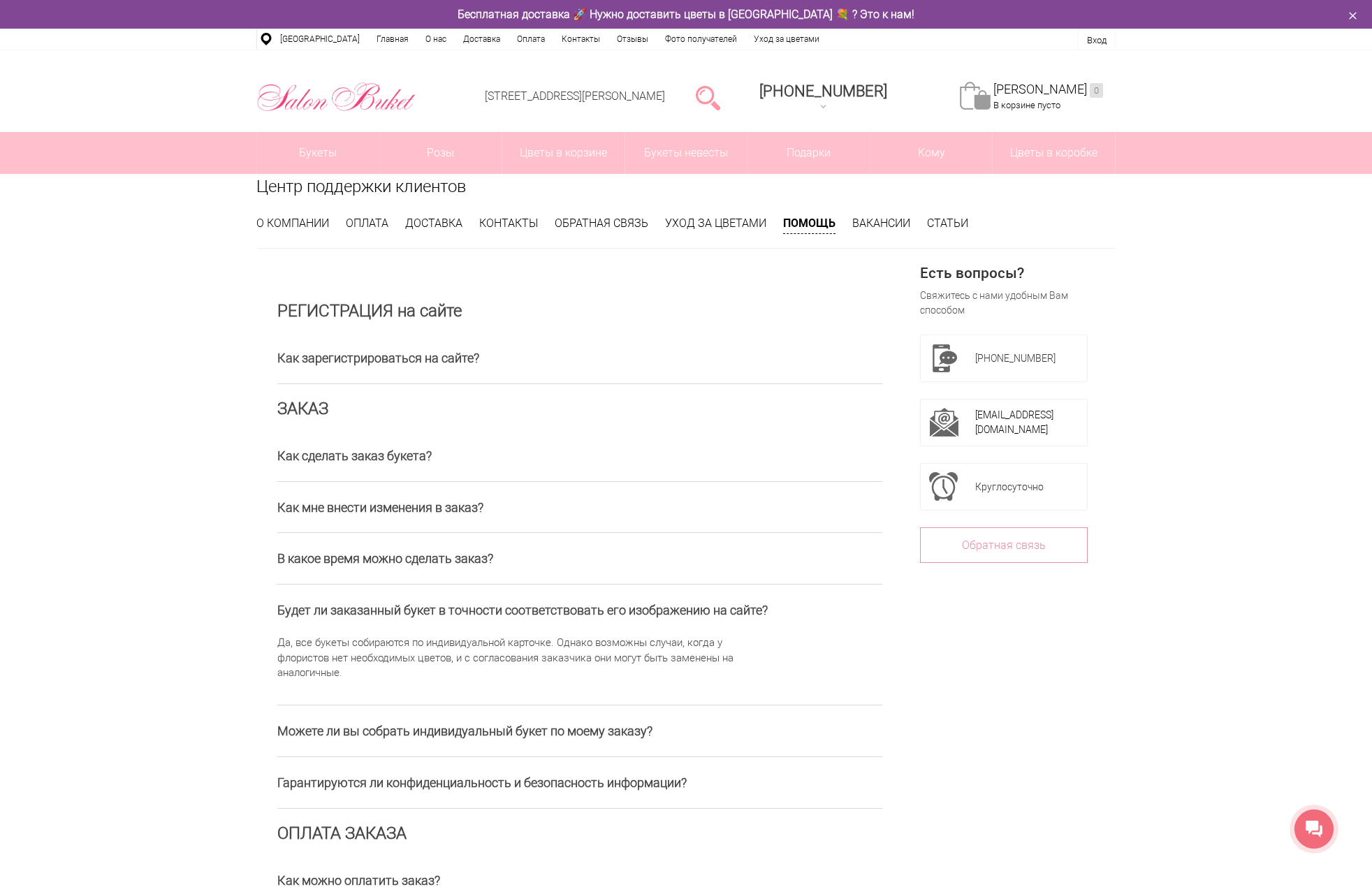
click at [131, 428] on div "Центр поддержки клиентов О компании Оплата Доставка Контакты Обратная связь Ухо…" at bounding box center [686, 607] width 1372 height 866
click at [701, 215] on div "Центр поддержки клиентов О компании Оплата Доставка Контакты Обратная связь Ухо…" at bounding box center [686, 607] width 880 height 866
click at [708, 226] on link "Уход за цветами" at bounding box center [716, 223] width 101 height 14
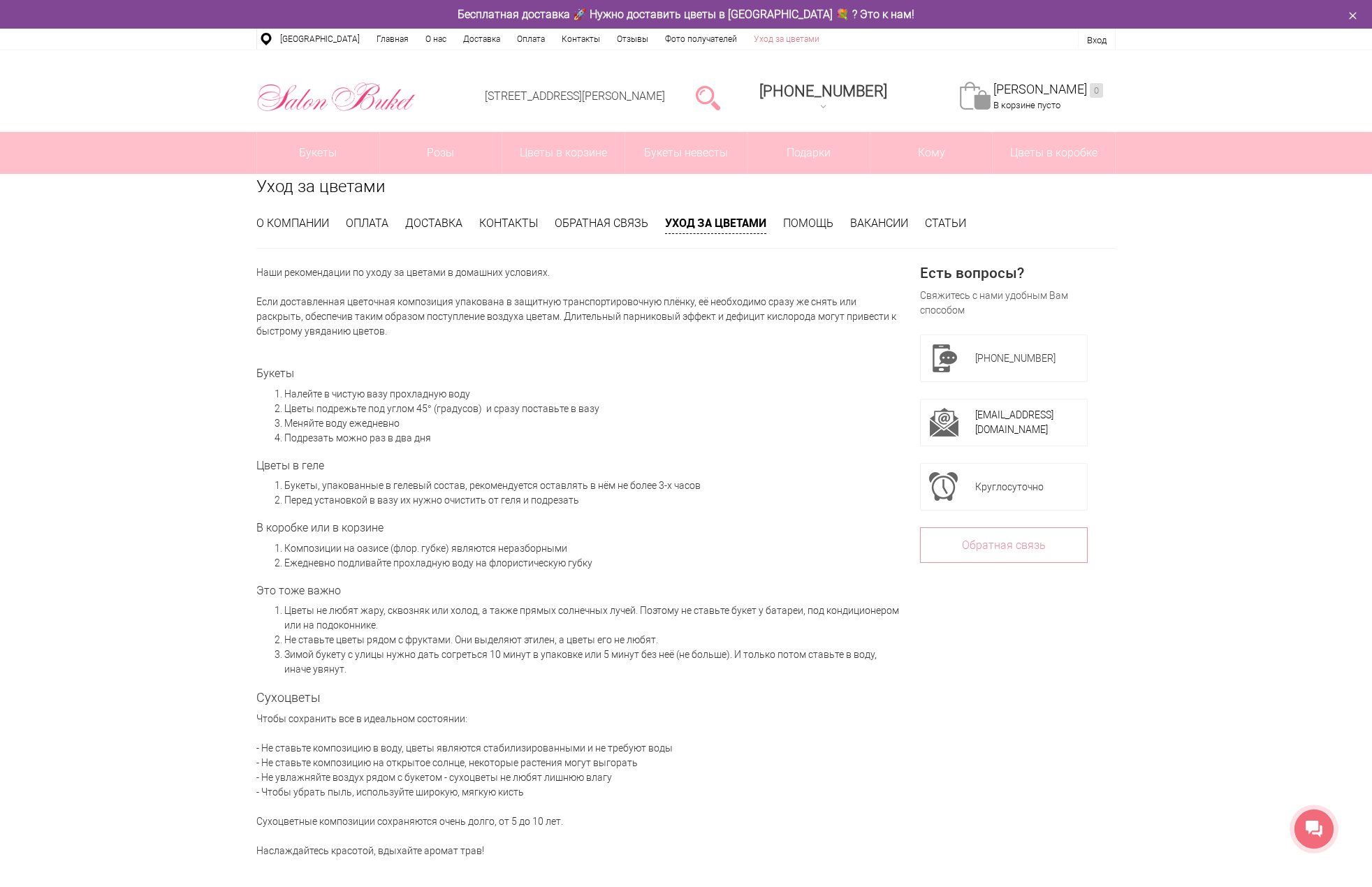
click at [764, 38] on link "Уход за цветами" at bounding box center [786, 39] width 83 height 21
click at [774, 44] on link "Уход за цветами" at bounding box center [786, 39] width 83 height 21
click at [171, 254] on div "Уход за цветами О компании Оплата Доставка Контакты Обратная связь Уход за цвет…" at bounding box center [686, 581] width 1372 height 814
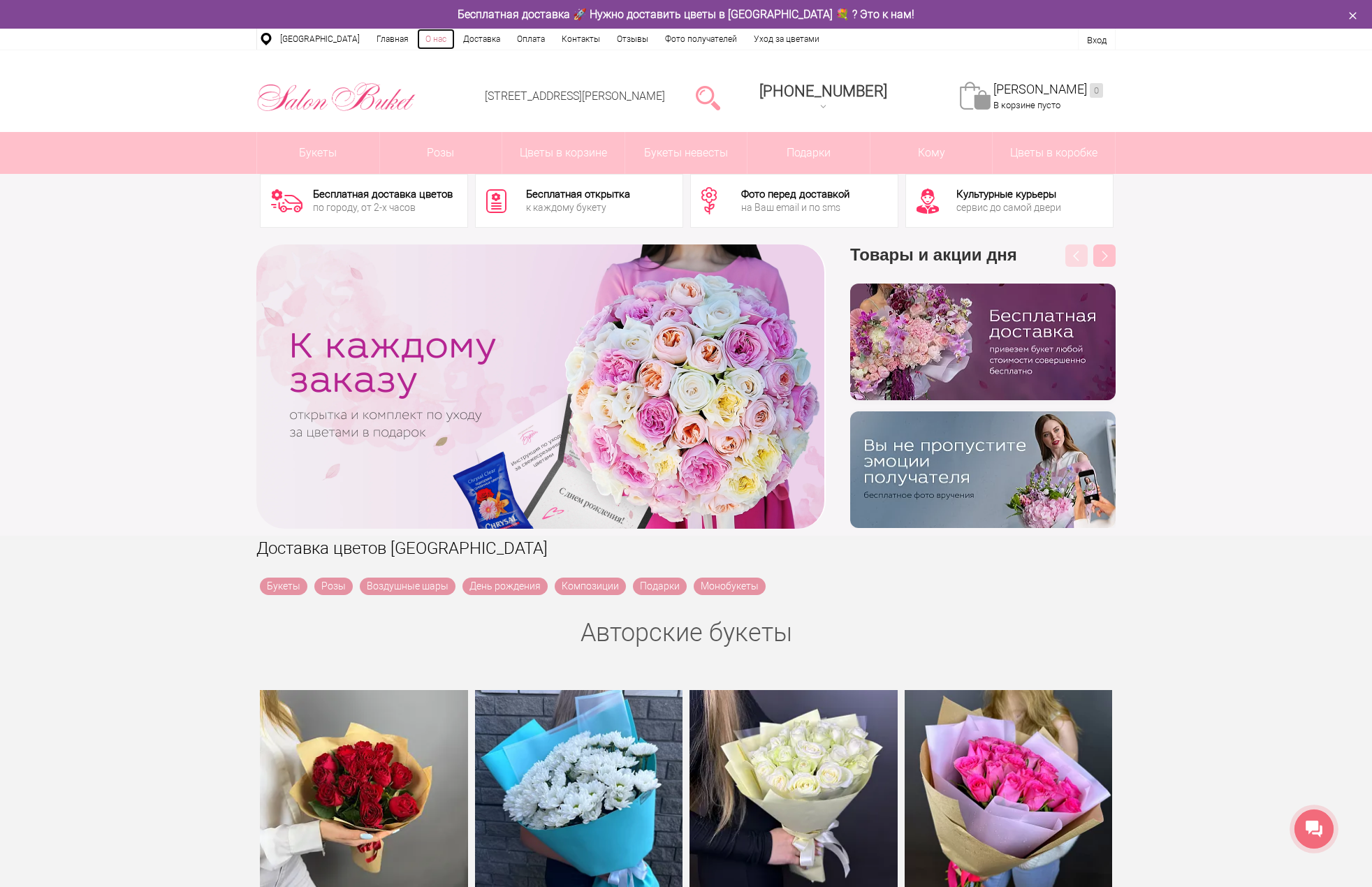
click at [438, 37] on link "О нас" at bounding box center [435, 39] width 38 height 21
